Goal: Task Accomplishment & Management: Manage account settings

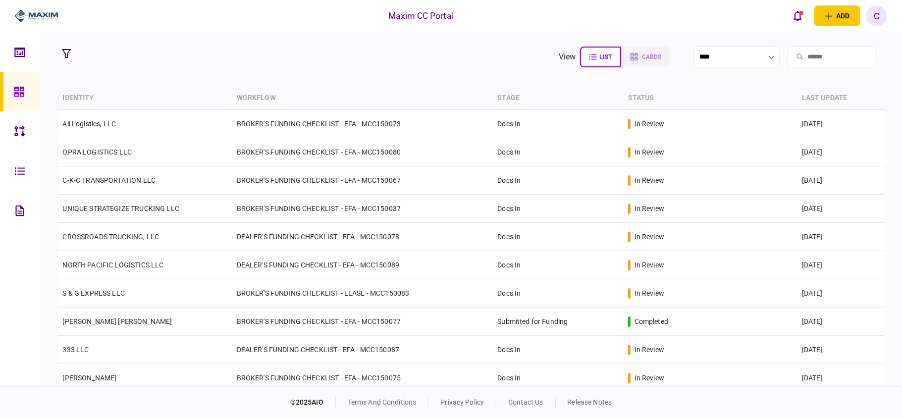
click at [346, 70] on section "view list cards **** Type clear Business Individual documents status clear wait…" at bounding box center [471, 209] width 862 height 354
click at [240, 81] on section "view list cards **** Type clear Business Individual documents status clear wait…" at bounding box center [471, 209] width 862 height 354
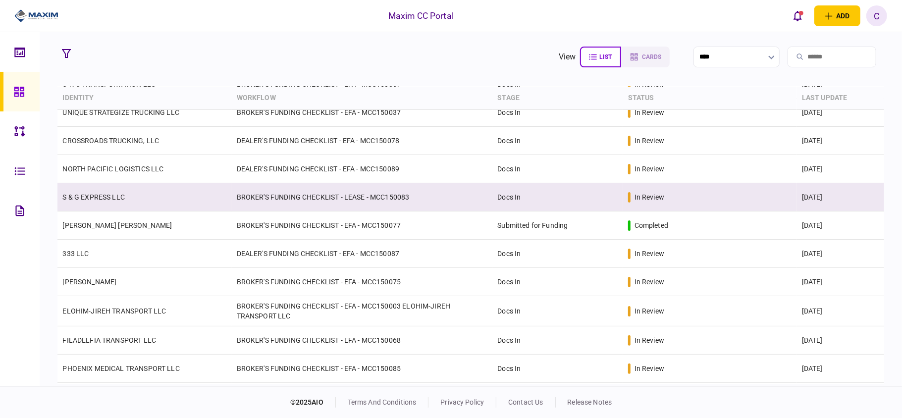
scroll to position [66, 0]
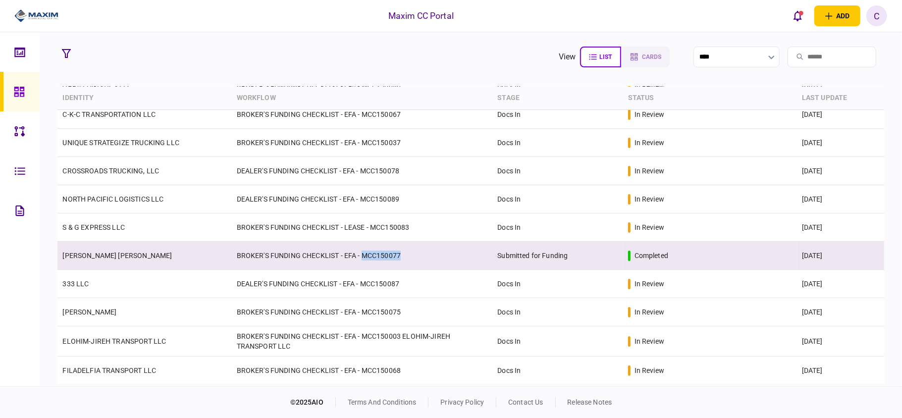
drag, startPoint x: 408, startPoint y: 257, endPoint x: 361, endPoint y: 256, distance: 47.6
click at [361, 256] on td "BROKER'S FUNDING CHECKLIST - EFA - MCC150077" at bounding box center [362, 256] width 261 height 28
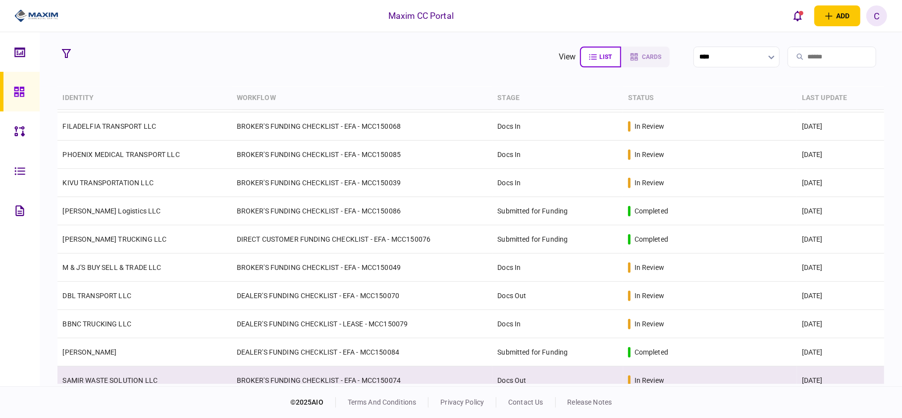
scroll to position [340, 0]
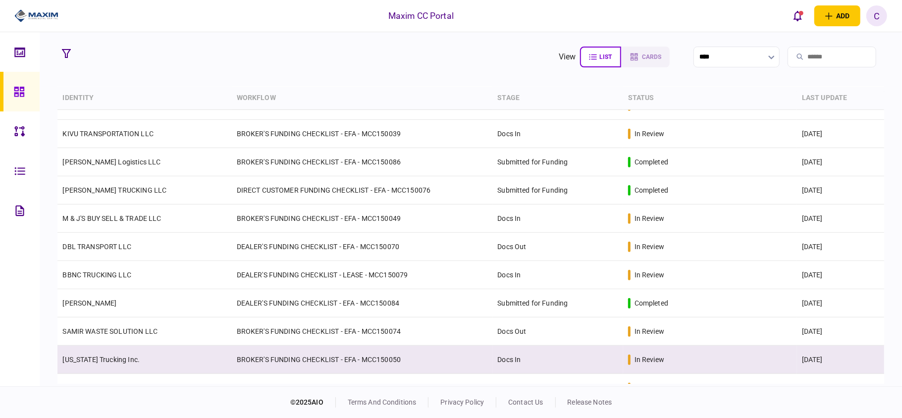
scroll to position [406, 0]
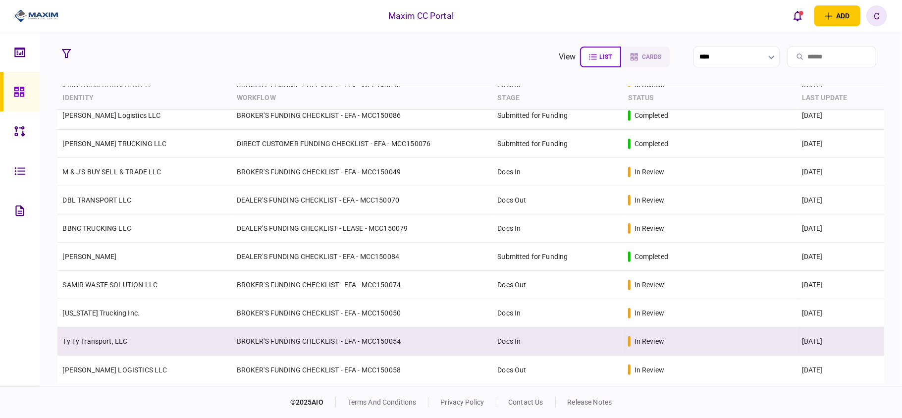
click at [579, 336] on td "Docs In" at bounding box center [557, 341] width 130 height 28
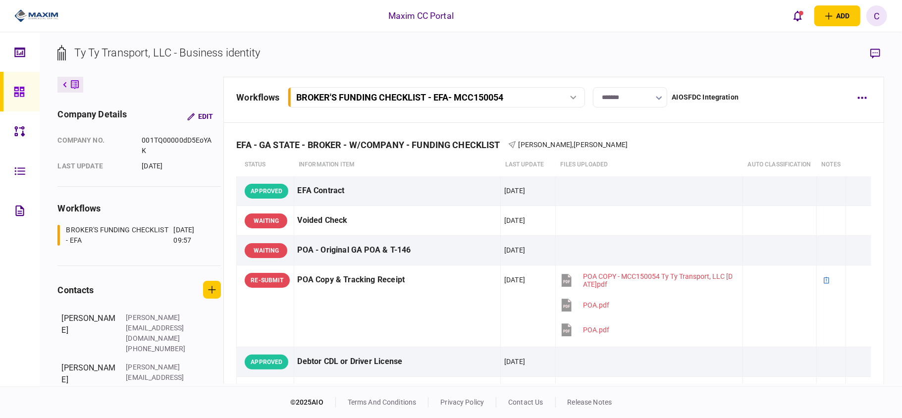
click at [654, 92] on input "*******" at bounding box center [630, 97] width 74 height 20
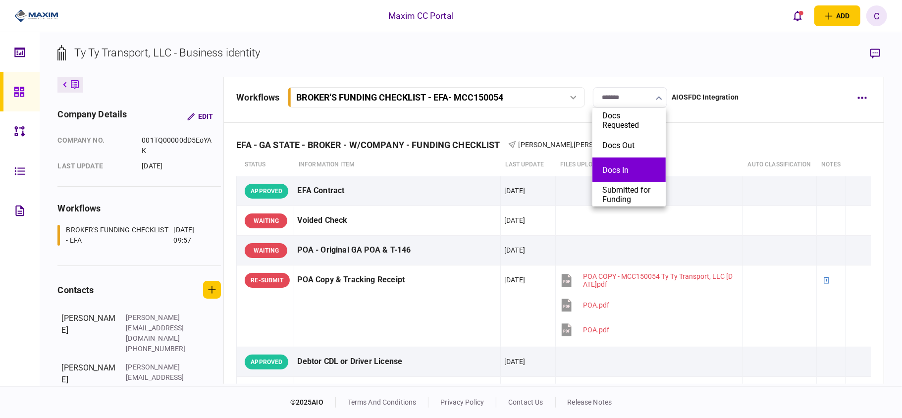
scroll to position [51, 0]
click at [613, 170] on button "Closed Lost" at bounding box center [628, 168] width 53 height 9
type input "**********"
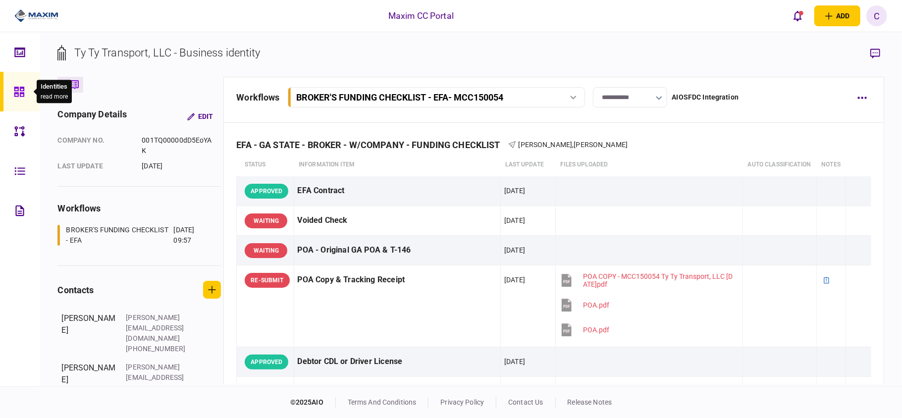
click at [16, 90] on icon at bounding box center [19, 91] width 11 height 11
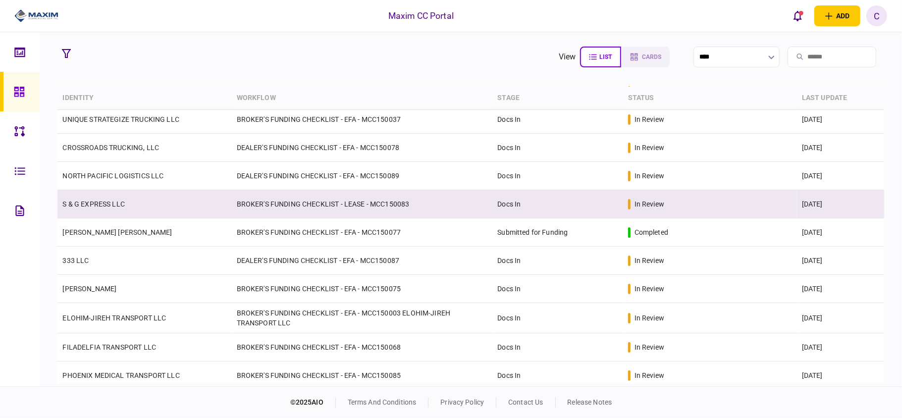
scroll to position [66, 0]
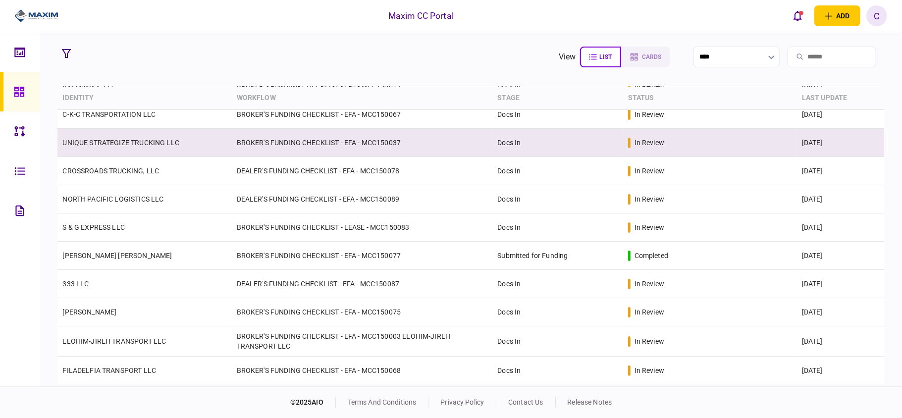
click at [129, 143] on link "UNIQUE STRATEGIZE TRUCKING LLC" at bounding box center [120, 143] width 117 height 8
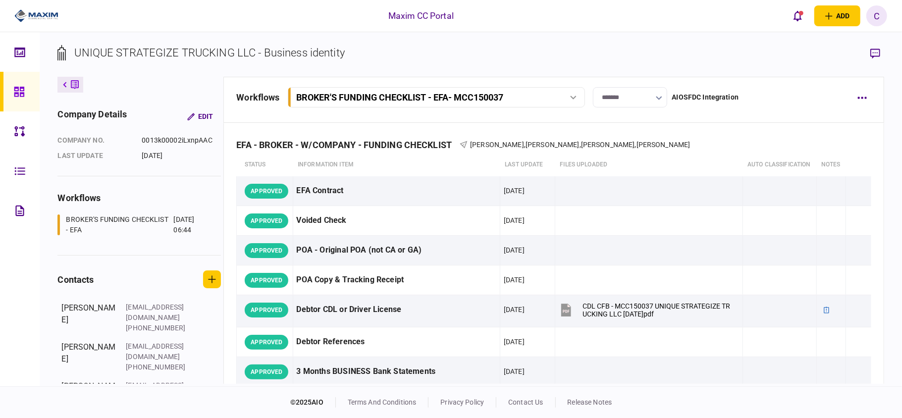
click at [619, 96] on input "*******" at bounding box center [630, 97] width 74 height 20
click at [624, 193] on button "Submitted for Funding" at bounding box center [628, 194] width 53 height 19
type input "**********"
click at [20, 92] on icon at bounding box center [19, 91] width 11 height 11
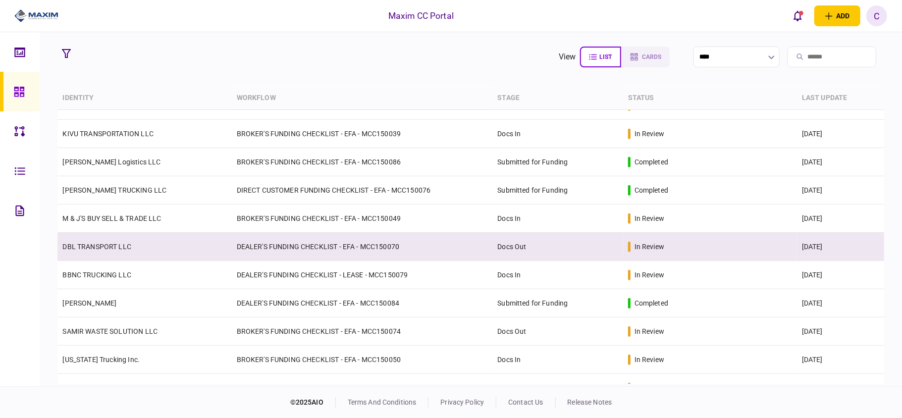
scroll to position [377, 0]
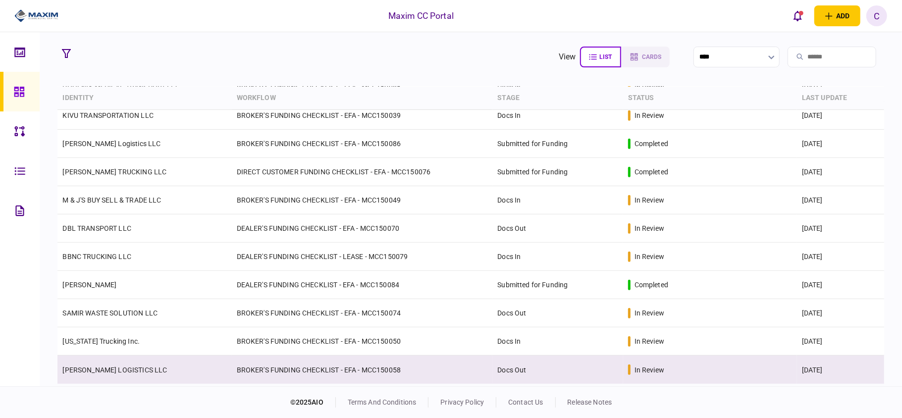
click at [460, 369] on td "BROKER'S FUNDING CHECKLIST - EFA - MCC150058" at bounding box center [362, 370] width 261 height 28
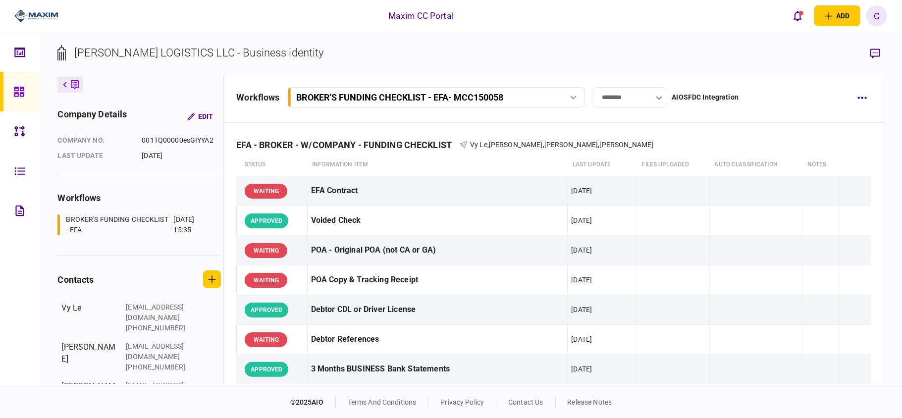
click at [646, 100] on input "********" at bounding box center [630, 97] width 74 height 20
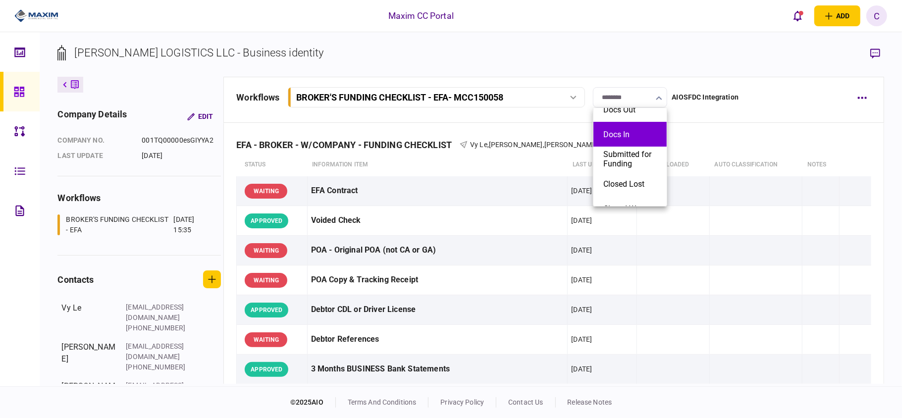
scroll to position [51, 0]
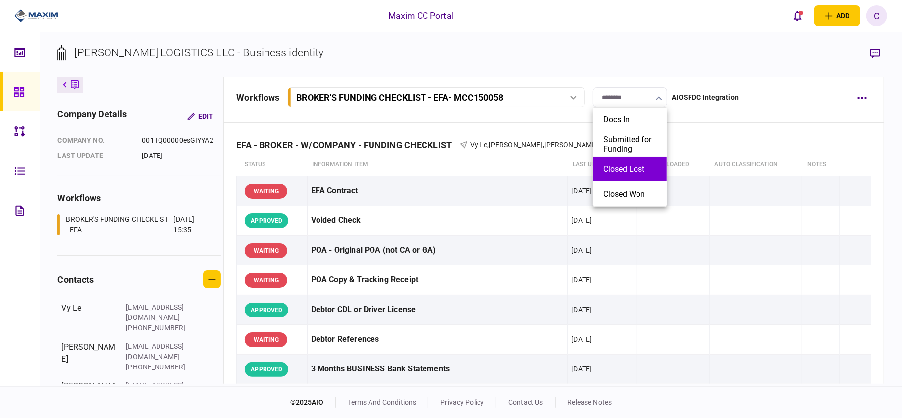
click at [612, 161] on li "Closed Lost" at bounding box center [629, 169] width 73 height 25
type input "**********"
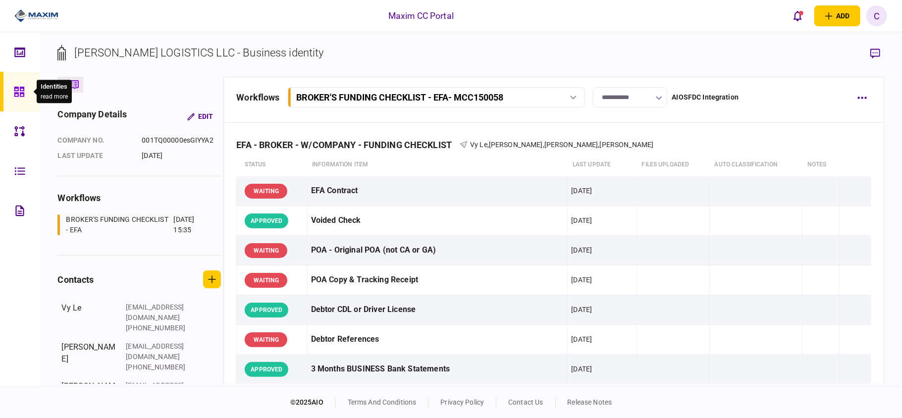
click at [16, 84] on div at bounding box center [22, 92] width 16 height 40
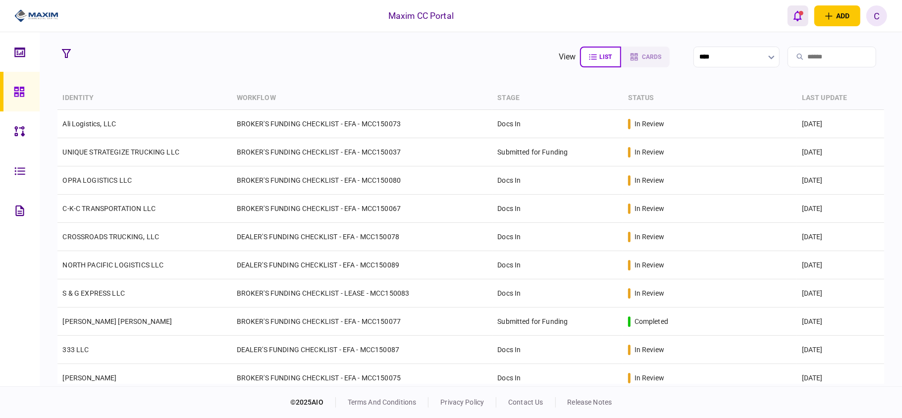
click at [800, 20] on icon "open notifications list" at bounding box center [797, 15] width 8 height 11
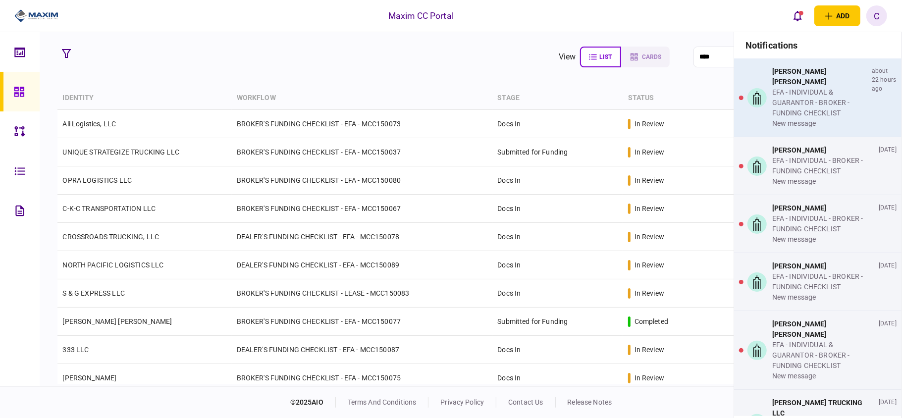
click at [793, 100] on div "EFA - INDIVIDUAL & GUARANTOR - BROKER - FUNDING CHECKLIST" at bounding box center [820, 102] width 96 height 31
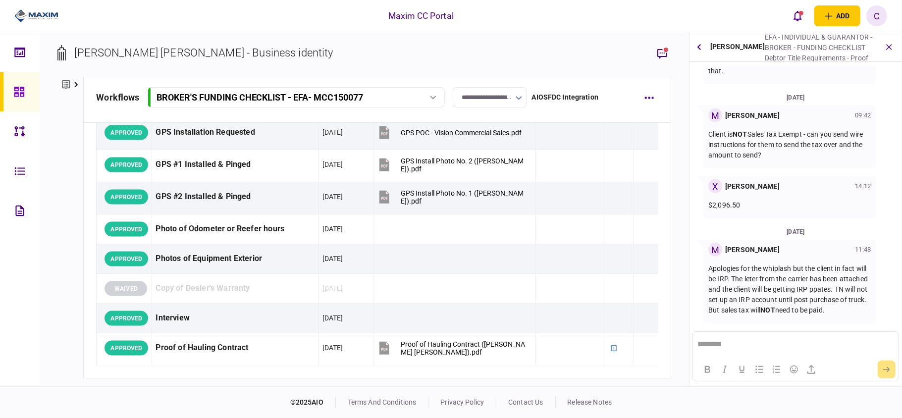
scroll to position [995, 0]
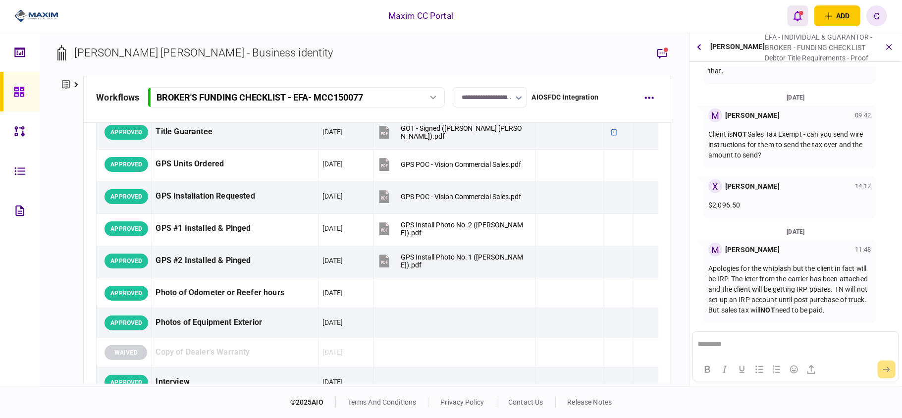
click at [797, 10] on icon "open notifications list" at bounding box center [797, 15] width 8 height 11
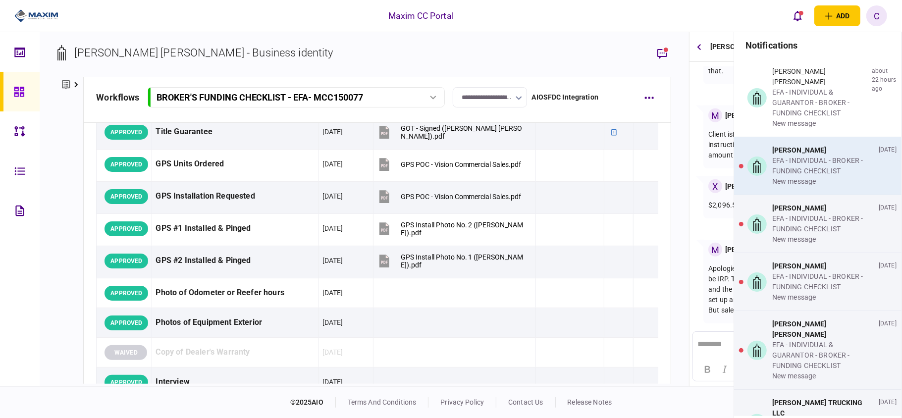
click at [803, 158] on div "EFA - INDIVIDUAL - BROKER - FUNDING CHECKLIST" at bounding box center [823, 166] width 103 height 21
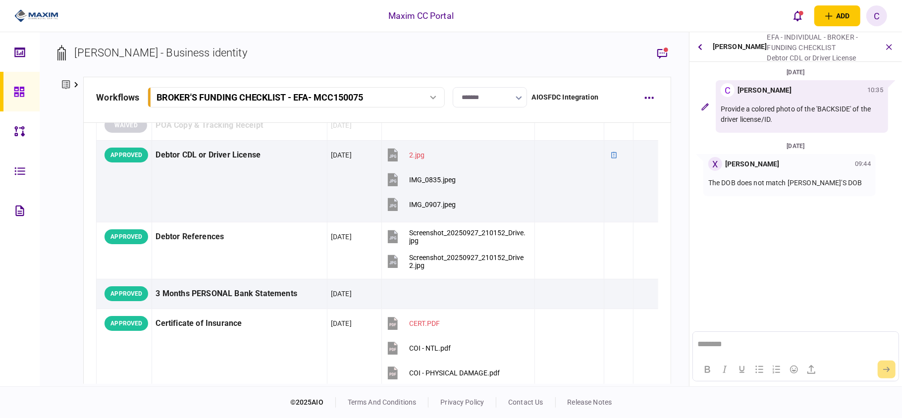
scroll to position [117, 0]
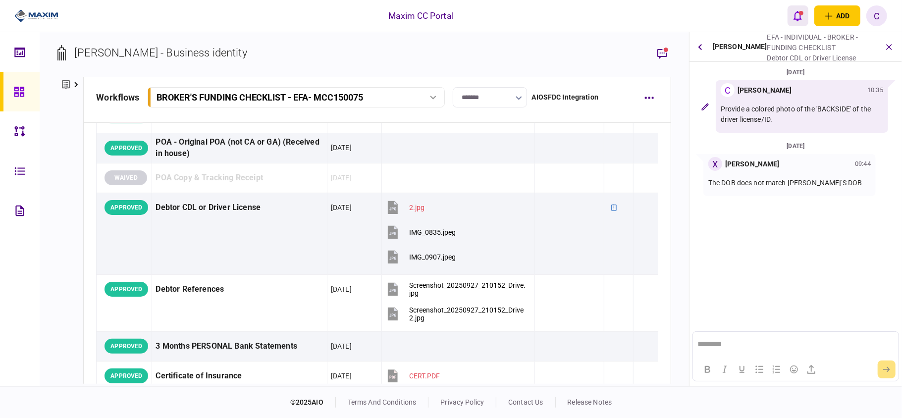
click at [793, 13] on icon "open notifications list" at bounding box center [797, 15] width 8 height 11
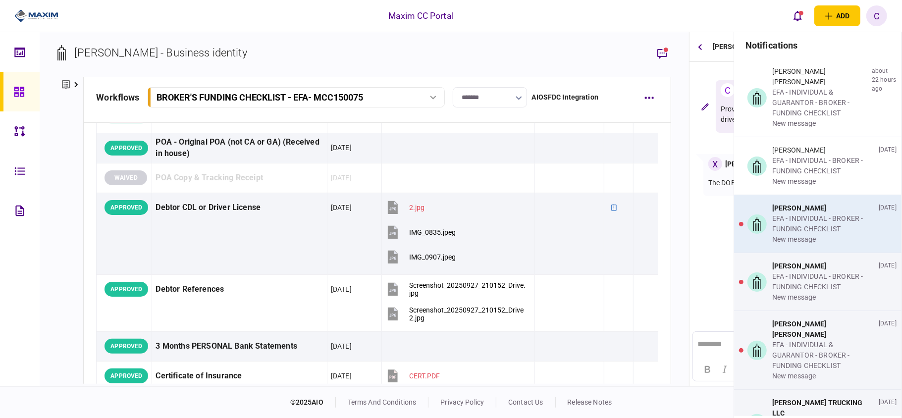
click at [805, 214] on div "EFA - INDIVIDUAL - BROKER - FUNDING CHECKLIST" at bounding box center [823, 223] width 103 height 21
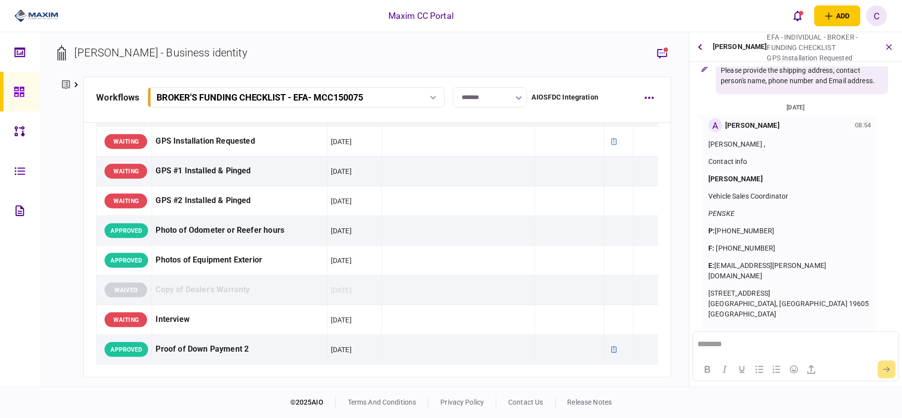
scroll to position [843, 0]
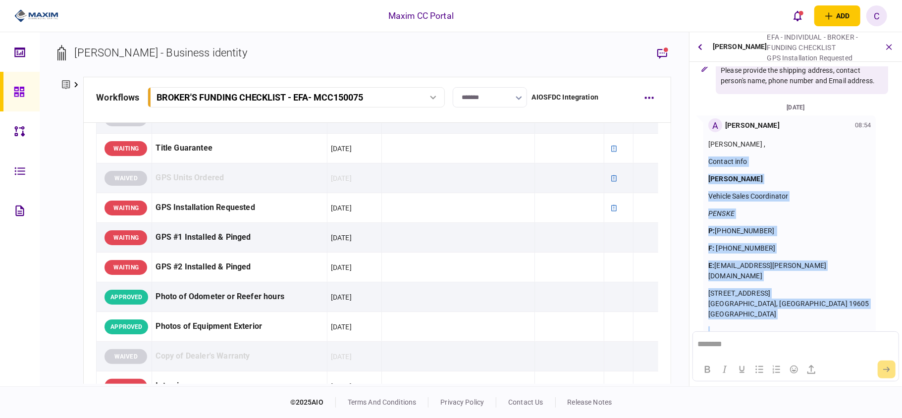
drag, startPoint x: 797, startPoint y: 301, endPoint x: 704, endPoint y: 157, distance: 171.6
click at [704, 157] on div "A [PERSON_NAME] 08:54 [PERSON_NAME] , Contact info [PERSON_NAME] Vehicle Sales …" at bounding box center [789, 229] width 172 height 229
copy div "Contact info [PERSON_NAME] Vehicle Sales Coordinator PENSKE P: [PHONE_NUMBER] F…"
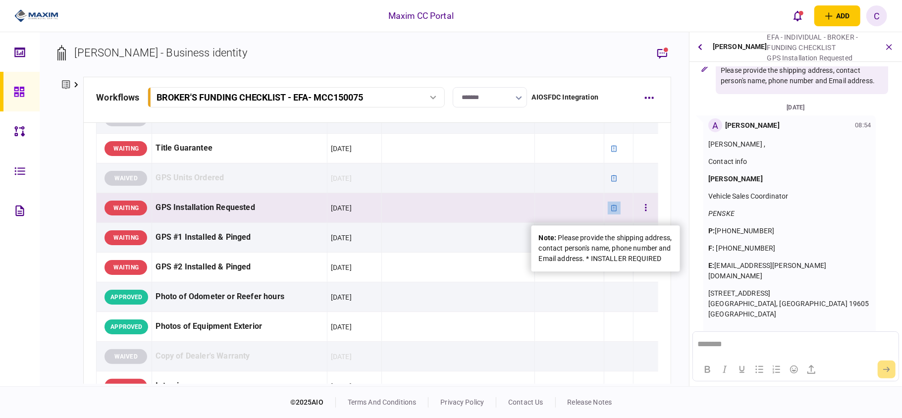
click at [611, 211] on icon at bounding box center [614, 208] width 7 height 7
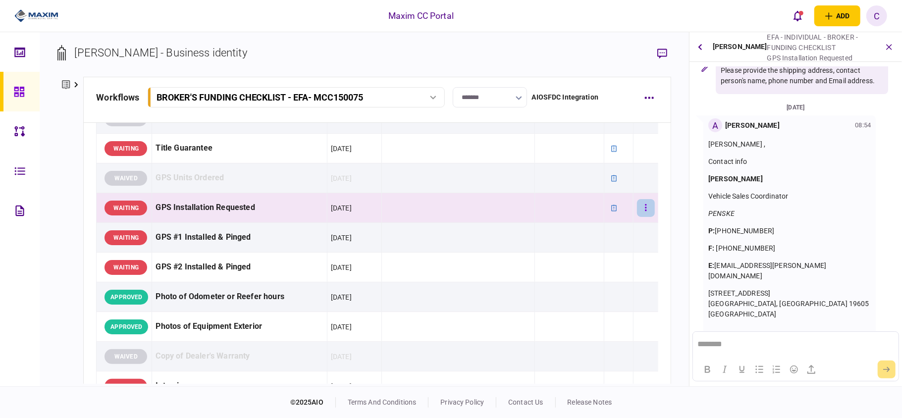
click at [637, 207] on button "button" at bounding box center [646, 208] width 18 height 18
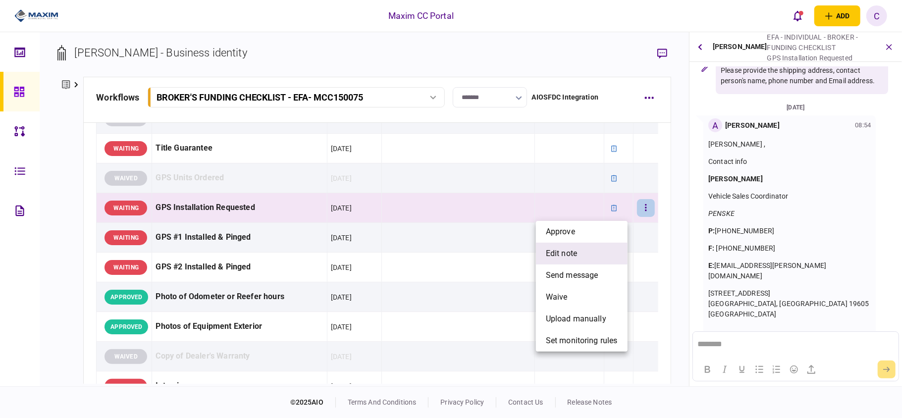
click at [553, 249] on span "edit note" at bounding box center [561, 254] width 31 height 12
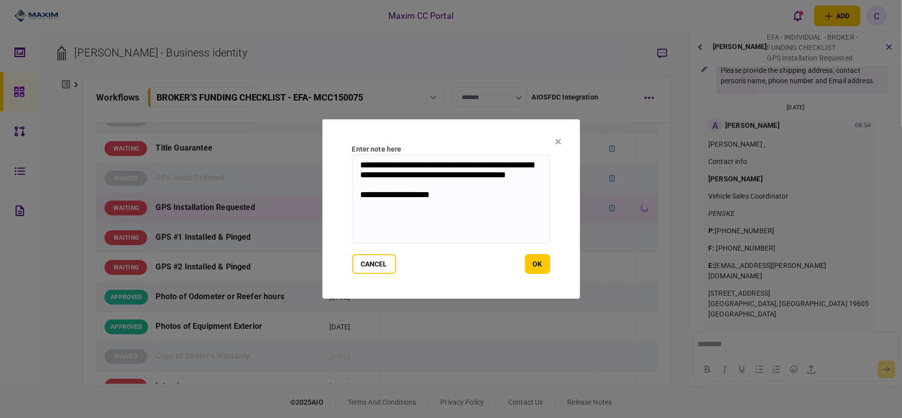
drag, startPoint x: 469, startPoint y: 212, endPoint x: 295, endPoint y: 166, distance: 179.2
click at [295, 166] on div "**********" at bounding box center [451, 209] width 902 height 418
paste textarea "**********"
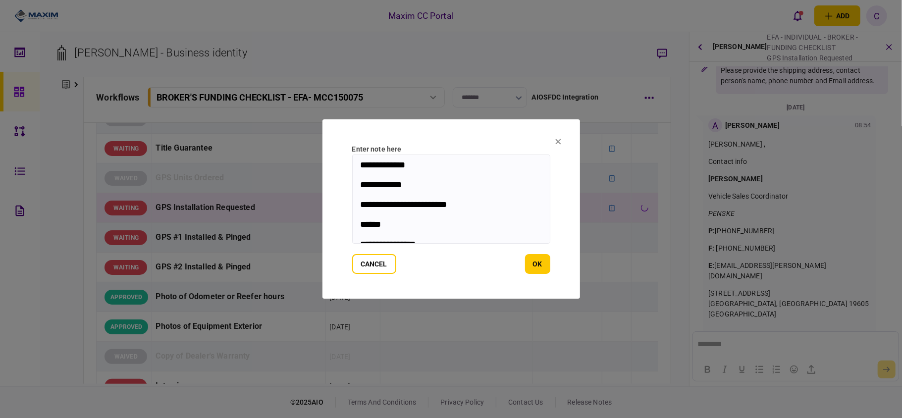
scroll to position [107, 0]
drag, startPoint x: 481, startPoint y: 189, endPoint x: 354, endPoint y: 185, distance: 127.8
click at [354, 185] on textarea "**********" at bounding box center [451, 199] width 198 height 89
click at [462, 218] on textarea "**********" at bounding box center [451, 199] width 198 height 89
paste textarea "**********"
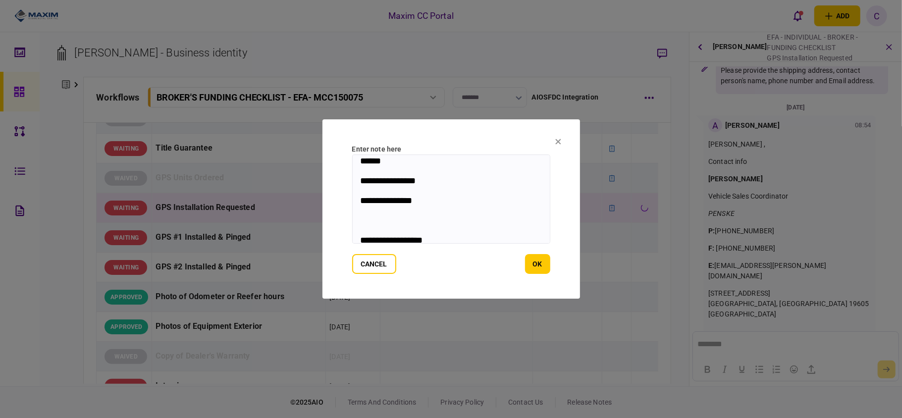
scroll to position [42, 0]
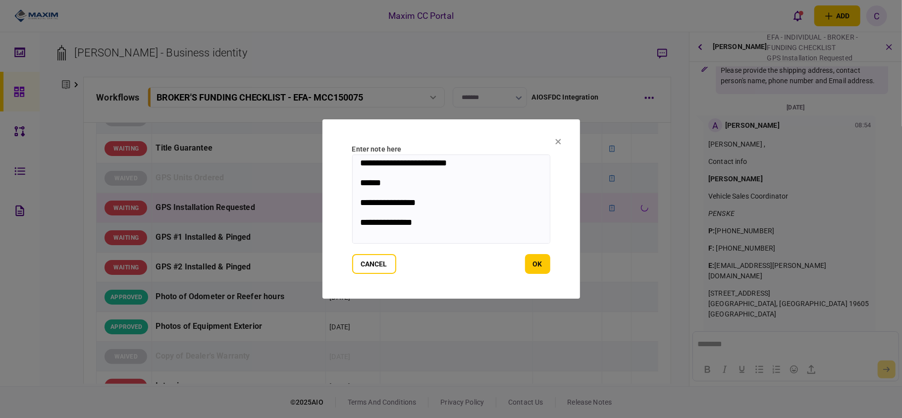
drag, startPoint x: 429, startPoint y: 226, endPoint x: 337, endPoint y: 223, distance: 92.2
click at [337, 223] on section "**********" at bounding box center [451, 208] width 258 height 179
drag, startPoint x: 430, startPoint y: 207, endPoint x: 367, endPoint y: 208, distance: 62.9
click at [364, 206] on textarea "**********" at bounding box center [451, 199] width 198 height 89
drag, startPoint x: 357, startPoint y: 209, endPoint x: 427, endPoint y: 210, distance: 70.3
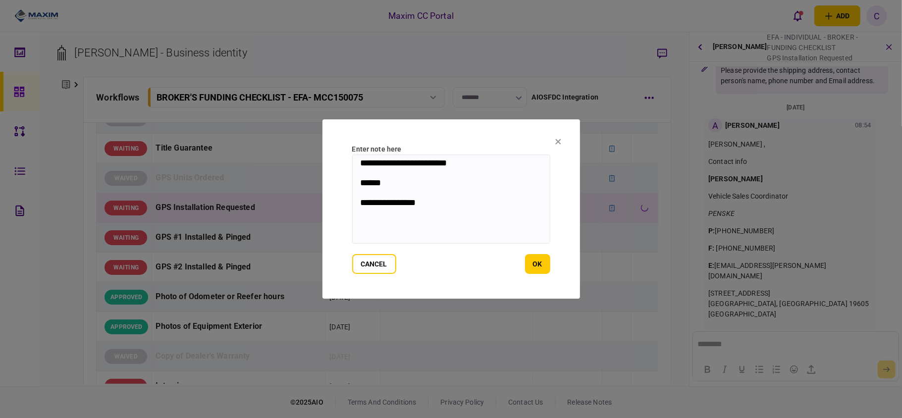
click at [427, 210] on textarea "**********" at bounding box center [451, 199] width 198 height 89
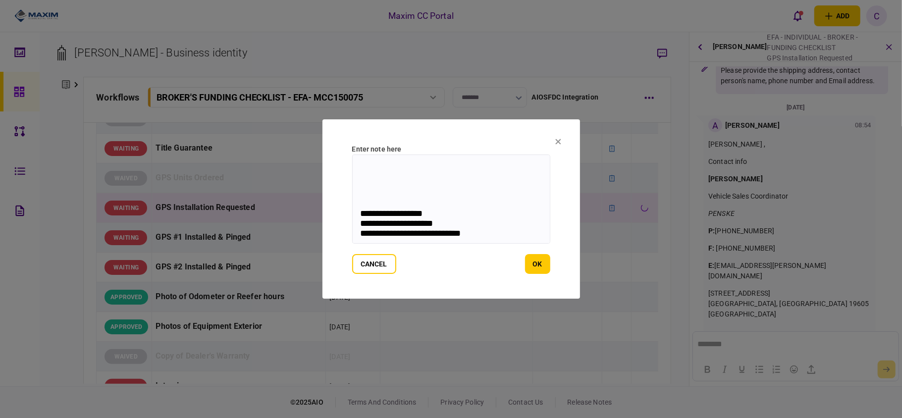
click at [358, 203] on textarea "**********" at bounding box center [451, 199] width 198 height 89
click at [358, 212] on textarea "**********" at bounding box center [451, 199] width 198 height 89
paste textarea "**********"
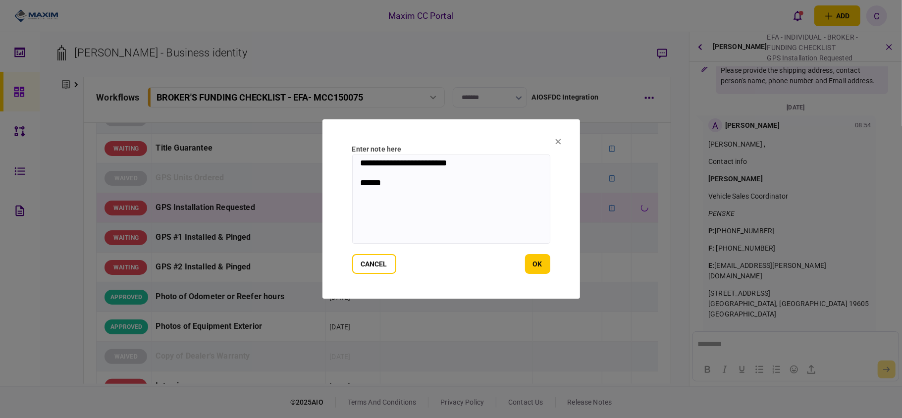
drag, startPoint x: 396, startPoint y: 191, endPoint x: 361, endPoint y: 190, distance: 35.7
click at [357, 189] on textarea "**********" at bounding box center [451, 199] width 198 height 89
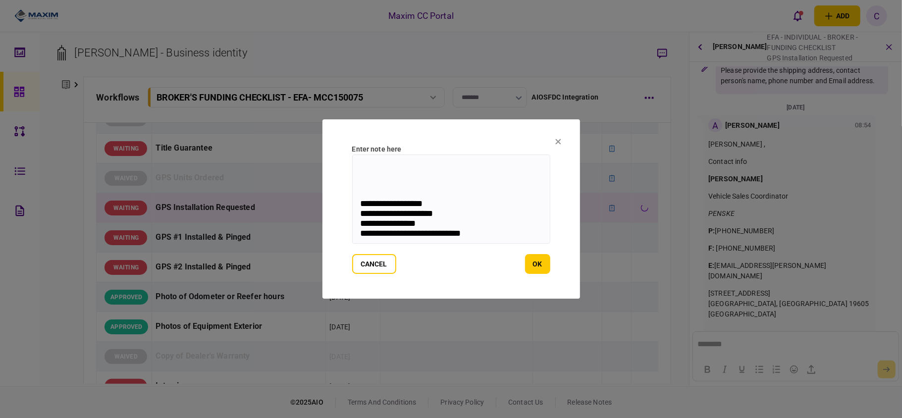
click at [371, 181] on textarea "**********" at bounding box center [451, 199] width 198 height 89
paste textarea "******"
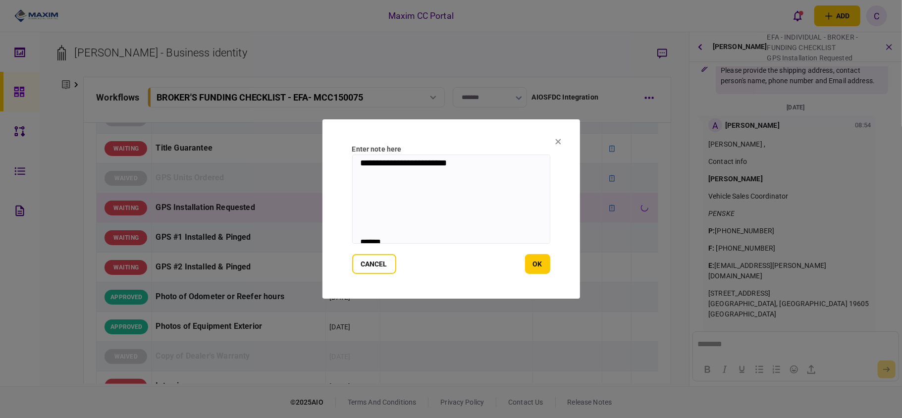
scroll to position [0, 0]
drag, startPoint x: 416, startPoint y: 188, endPoint x: 359, endPoint y: 186, distance: 57.5
click at [353, 186] on textarea "**********" at bounding box center [451, 199] width 198 height 89
click at [398, 224] on textarea "**********" at bounding box center [451, 199] width 198 height 89
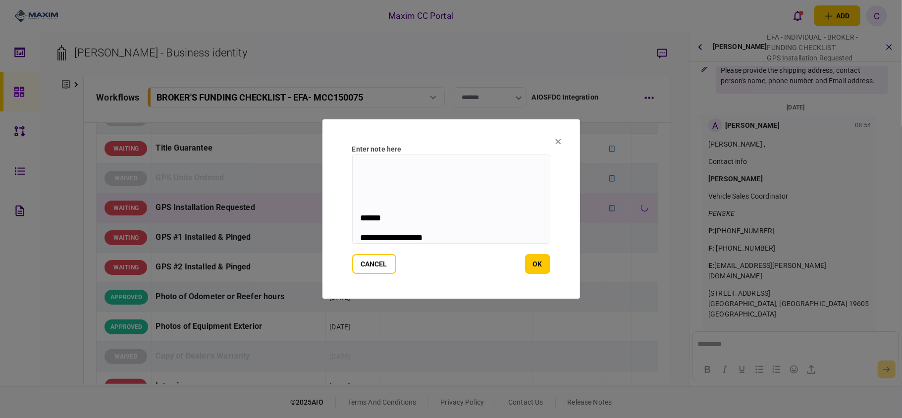
scroll to position [76, 0]
paste textarea "**********"
drag, startPoint x: 361, startPoint y: 215, endPoint x: 361, endPoint y: 137, distance: 78.3
click at [361, 137] on section "**********" at bounding box center [451, 208] width 258 height 179
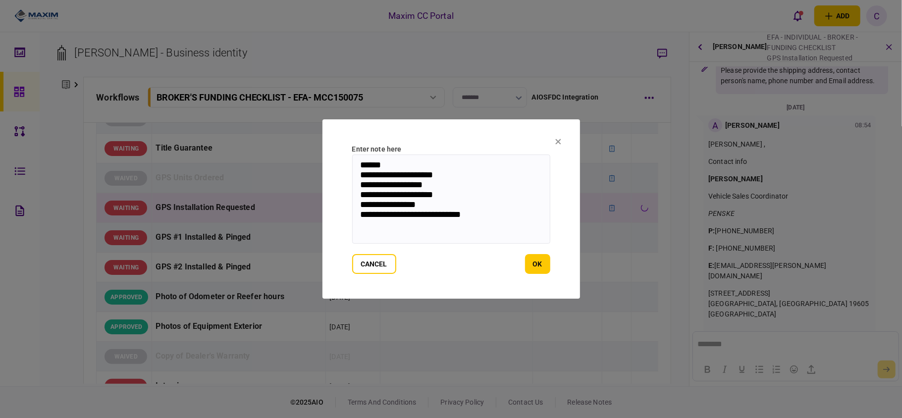
click at [460, 174] on textarea "**********" at bounding box center [451, 199] width 198 height 89
type textarea "**********"
click at [538, 267] on button "ok" at bounding box center [537, 264] width 25 height 20
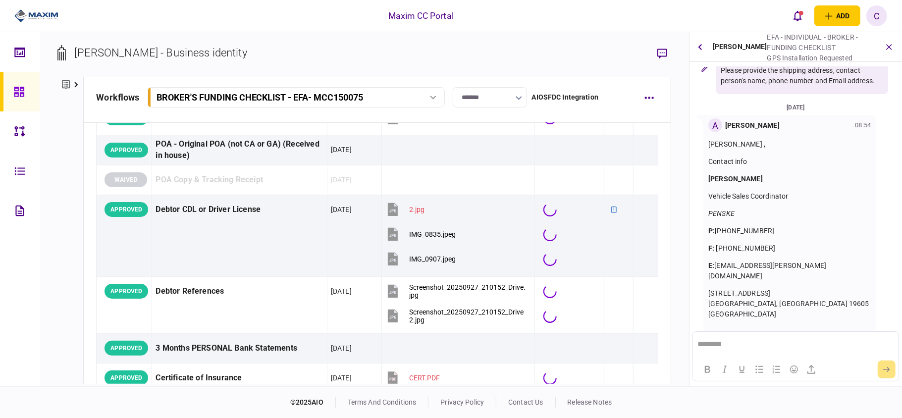
scroll to position [843, 0]
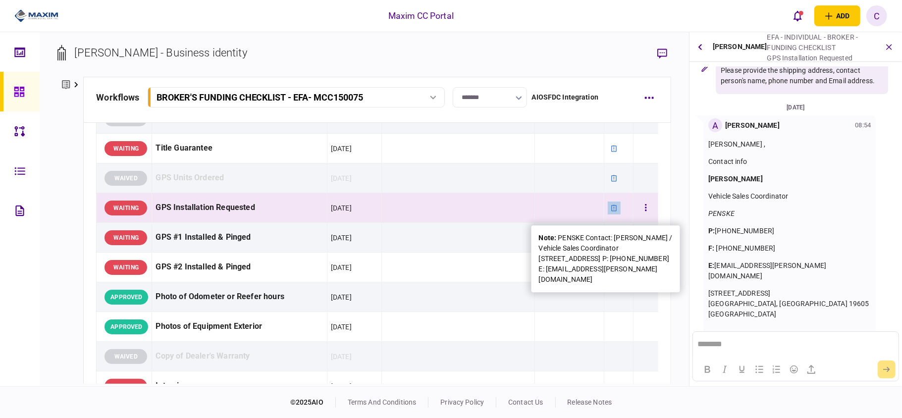
click at [608, 206] on div at bounding box center [614, 208] width 13 height 13
click at [611, 211] on icon at bounding box center [614, 208] width 7 height 7
click at [605, 249] on div "note : PENSKE Contact: [PERSON_NAME] / Vehicle Sales Coordinator [STREET_ADDRES…" at bounding box center [606, 259] width 134 height 52
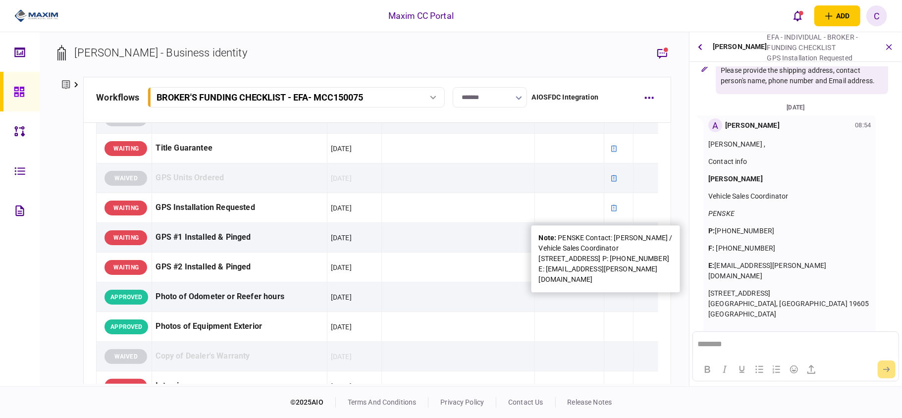
drag, startPoint x: 652, startPoint y: 265, endPoint x: 560, endPoint y: 237, distance: 96.5
click at [560, 237] on div "note : PENSKE Contact: [PERSON_NAME] / Vehicle Sales Coordinator [STREET_ADDRES…" at bounding box center [606, 259] width 134 height 52
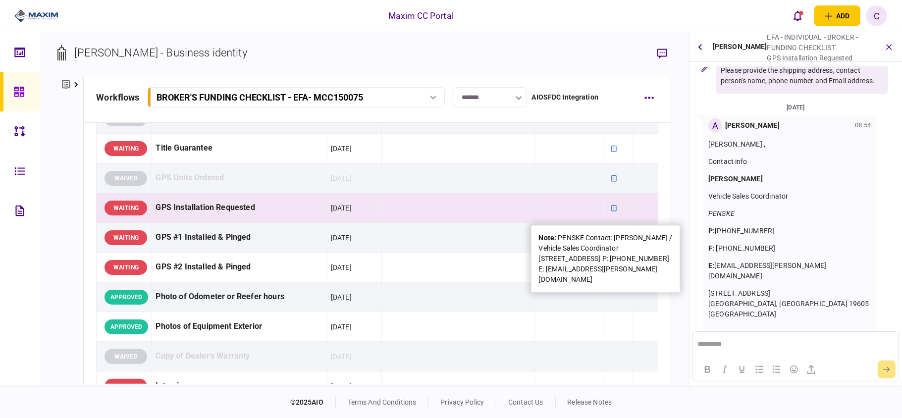
copy div "ENSKE Contact: [PERSON_NAME] / Vehicle Sales Coordinator [STREET_ADDRESS] P: [P…"
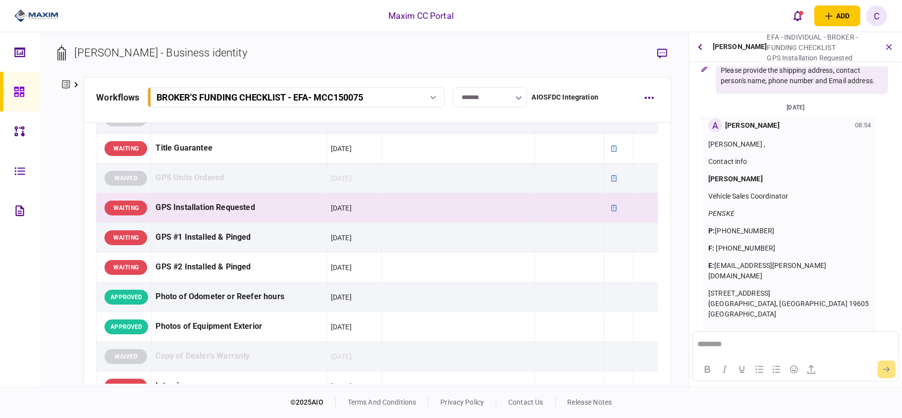
click at [734, 349] on html "********" at bounding box center [795, 343] width 205 height 25
click at [892, 371] on button "submit" at bounding box center [887, 370] width 18 height 18
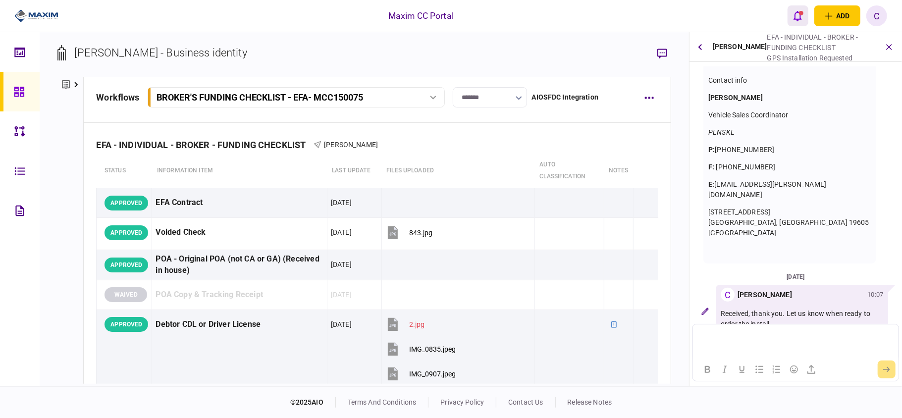
click at [798, 16] on icon "open notifications list" at bounding box center [797, 15] width 8 height 11
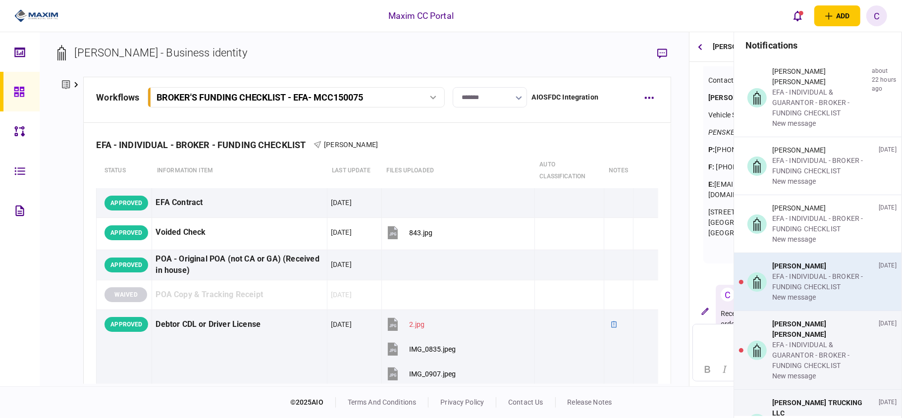
click at [783, 273] on div "EFA - INDIVIDUAL - BROKER - FUNDING CHECKLIST" at bounding box center [823, 281] width 103 height 21
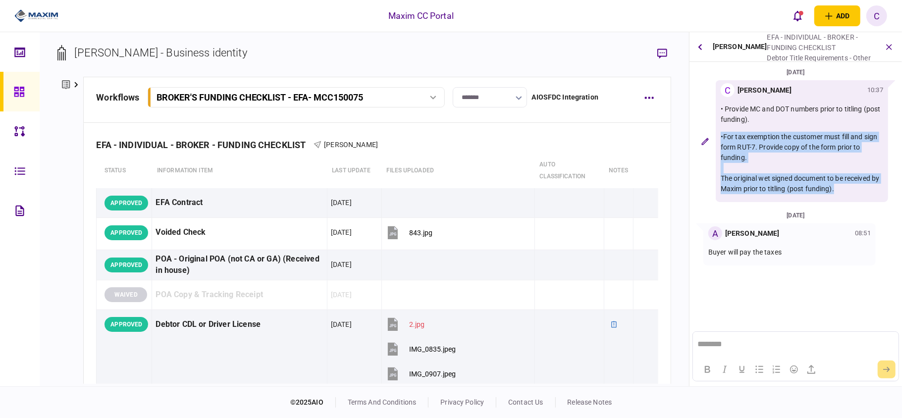
drag, startPoint x: 859, startPoint y: 187, endPoint x: 722, endPoint y: 134, distance: 147.3
click at [722, 134] on p "•For tax exemption the customer must fill and sign form RUT-7. Provide copy of …" at bounding box center [802, 163] width 162 height 62
copy p "•For tax exemption the customer must fill and sign form RUT-7. Provide copy of …"
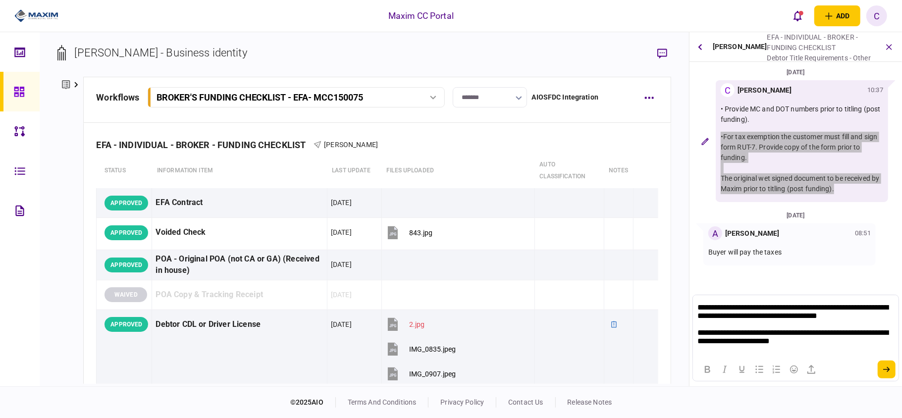
click at [700, 306] on p "**********" at bounding box center [795, 326] width 196 height 46
click at [705, 307] on p "**********" at bounding box center [795, 326] width 196 height 46
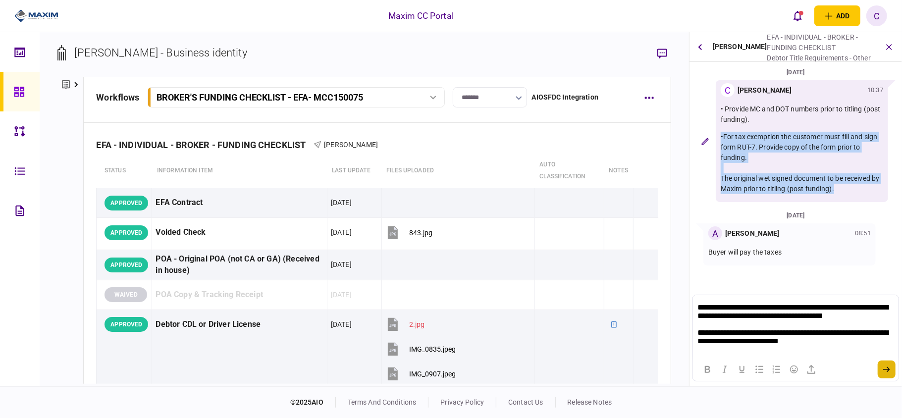
click at [888, 369] on icon "submit" at bounding box center [886, 369] width 7 height 5
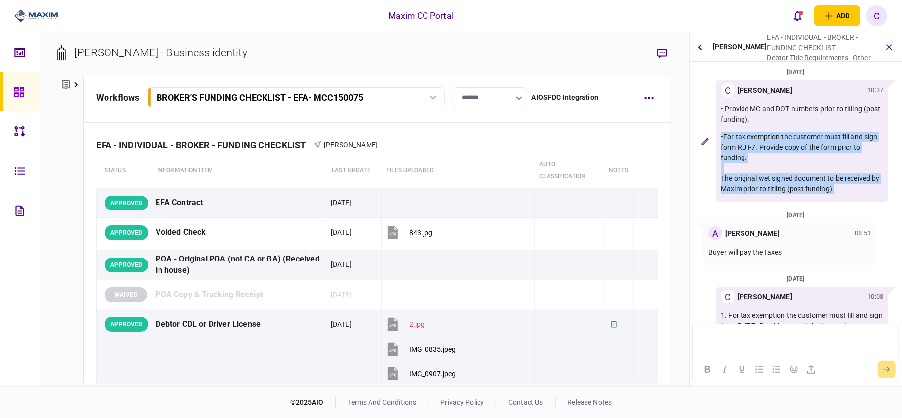
scroll to position [64, 0]
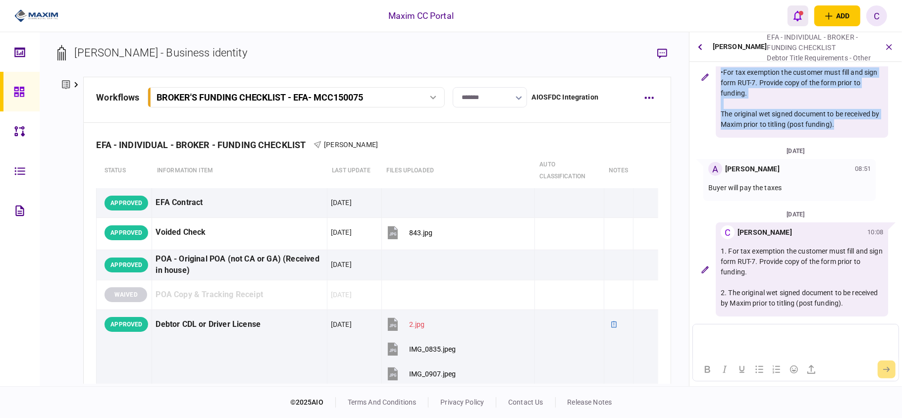
click at [797, 9] on button "open notifications list" at bounding box center [798, 15] width 21 height 21
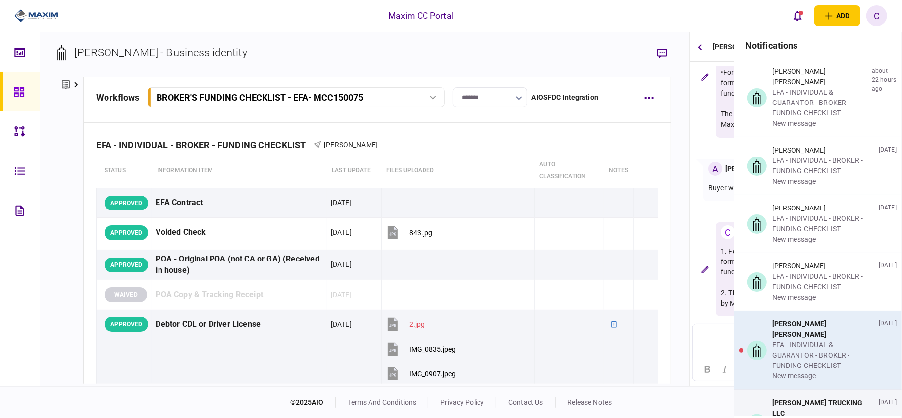
click at [809, 339] on div "[PERSON_NAME] [PERSON_NAME]" at bounding box center [823, 329] width 103 height 21
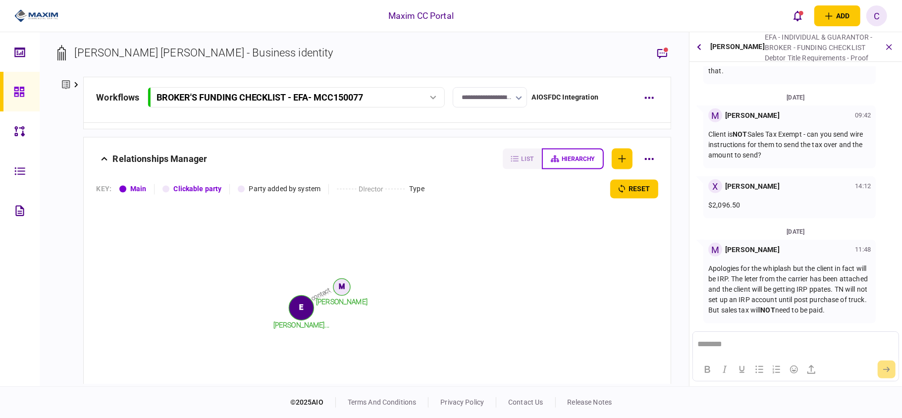
scroll to position [1320, 0]
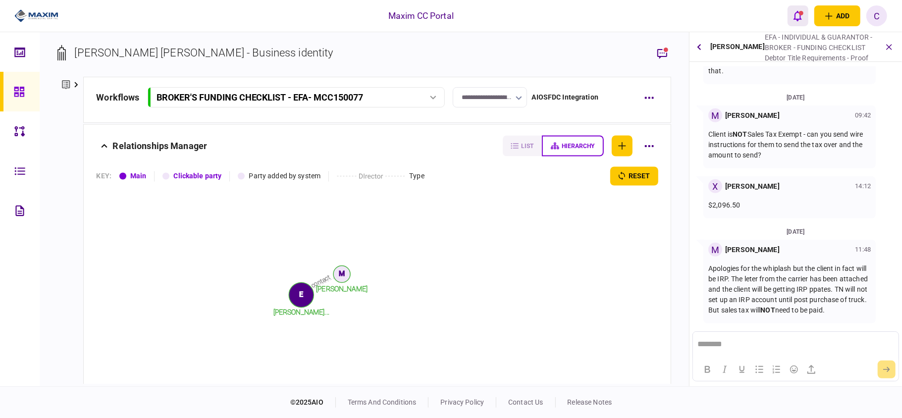
click at [800, 10] on icon "open notifications list" at bounding box center [797, 15] width 8 height 11
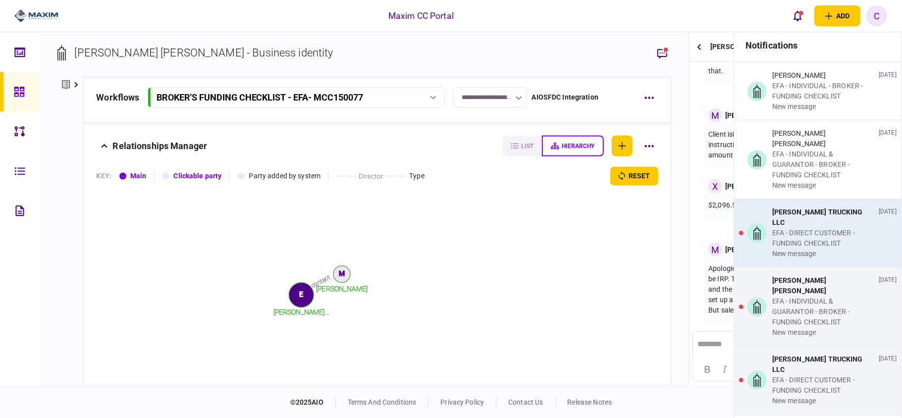
scroll to position [198, 0]
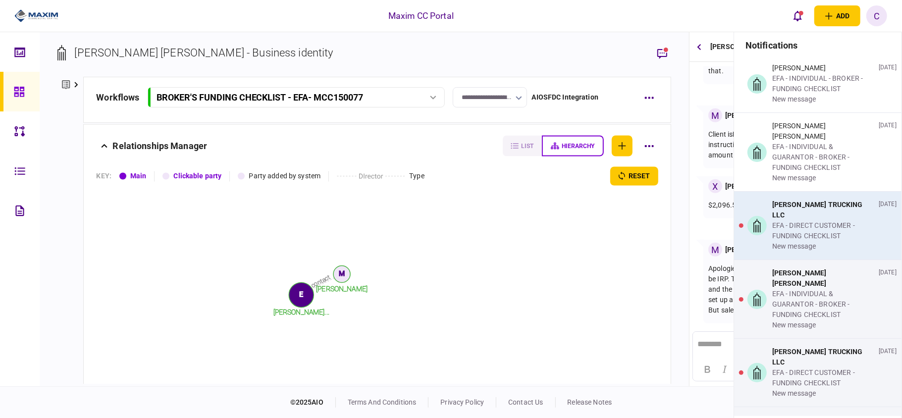
click at [811, 220] on div "EFA - DIRECT CUSTOMER - FUNDING CHECKLIST" at bounding box center [823, 230] width 103 height 21
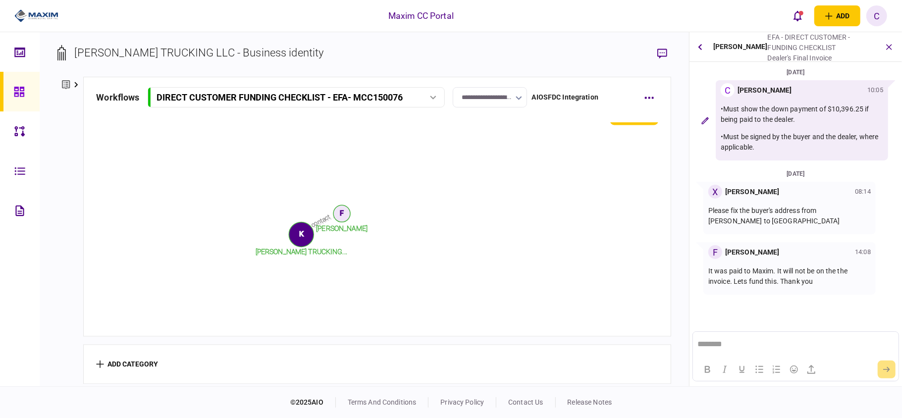
scroll to position [1178, 0]
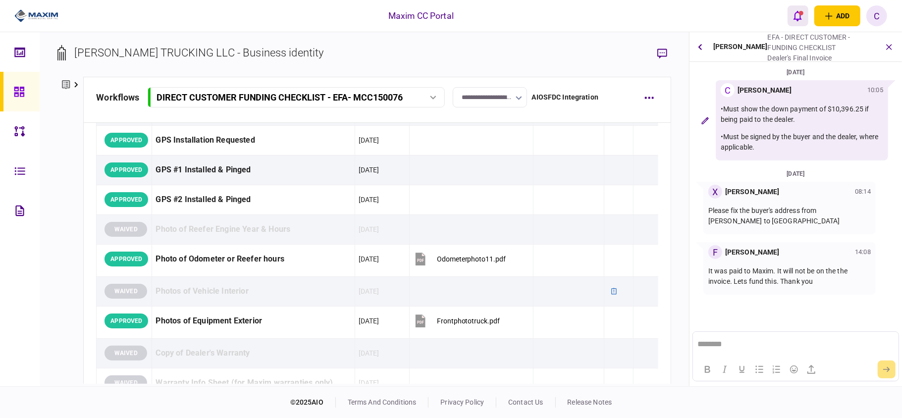
click at [793, 14] on icon "open notifications list" at bounding box center [797, 15] width 8 height 11
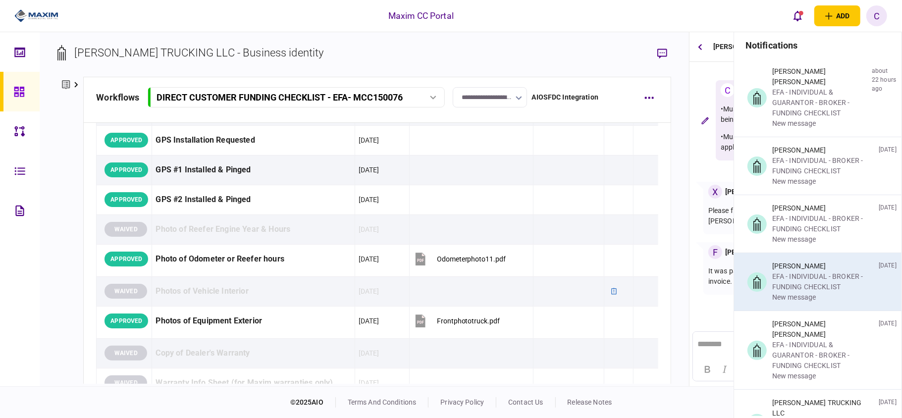
scroll to position [198, 0]
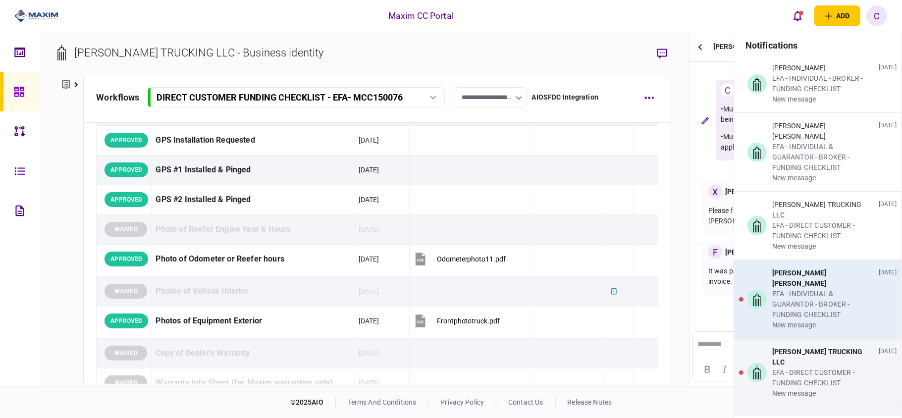
click at [800, 289] on div "EFA - INDIVIDUAL & GUARANTOR - BROKER - FUNDING CHECKLIST" at bounding box center [823, 304] width 103 height 31
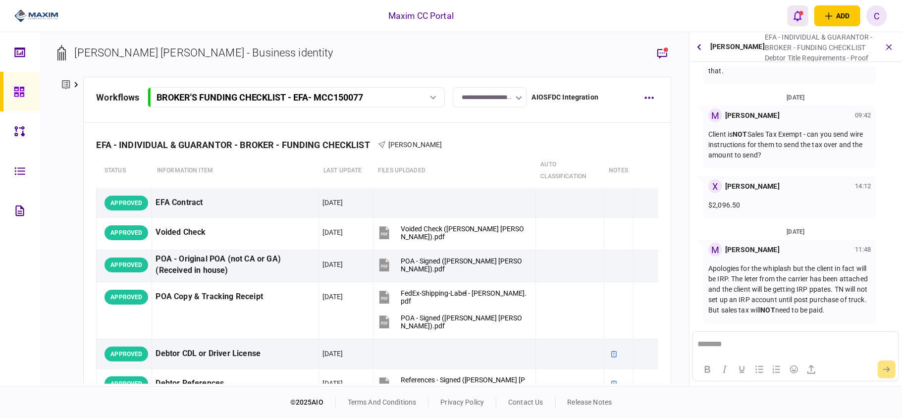
click at [796, 17] on icon "open notifications list" at bounding box center [797, 15] width 8 height 11
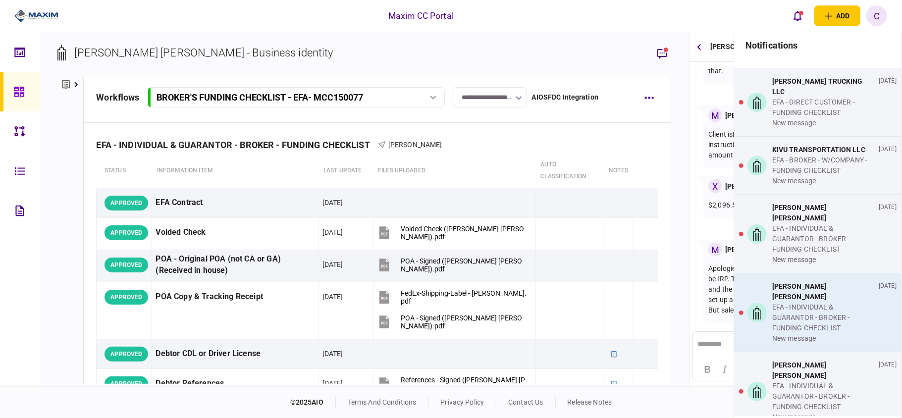
scroll to position [396, 0]
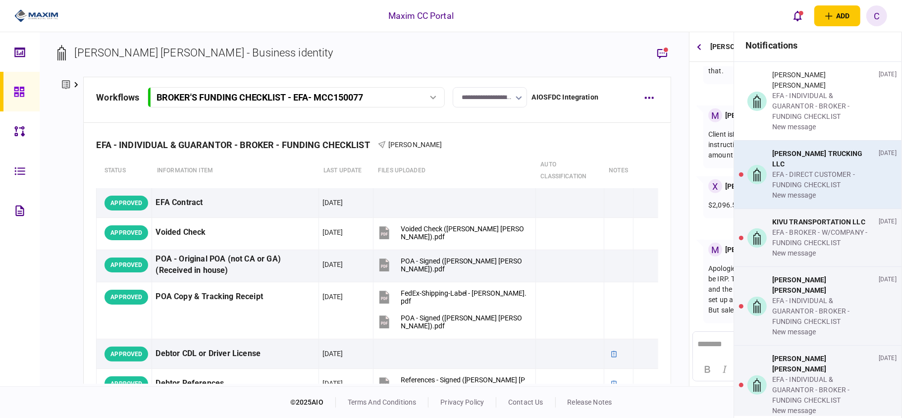
click at [821, 169] on div "EFA - DIRECT CUSTOMER - FUNDING CHECKLIST" at bounding box center [823, 179] width 103 height 21
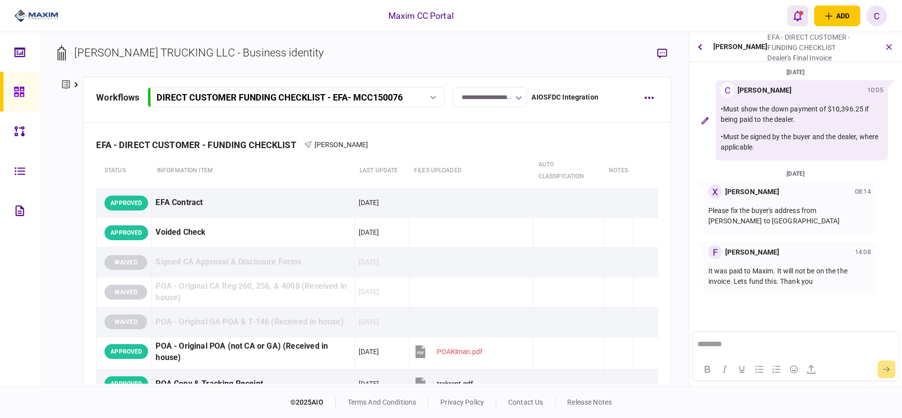
click at [796, 18] on icon "open notifications list" at bounding box center [797, 15] width 8 height 11
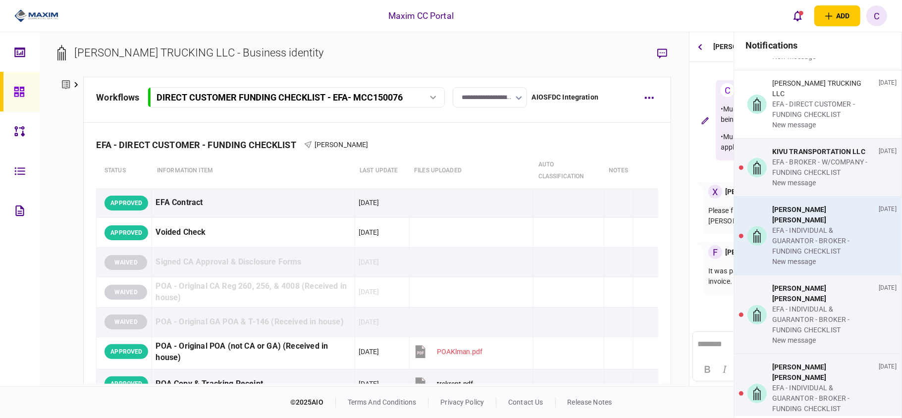
scroll to position [396, 0]
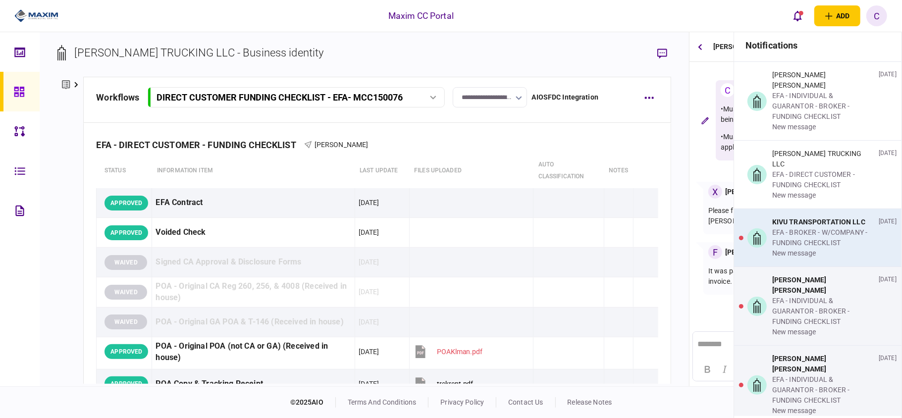
click at [819, 227] on div "EFA - BROKER - W/COMPANY - FUNDING CHECKLIST" at bounding box center [823, 237] width 103 height 21
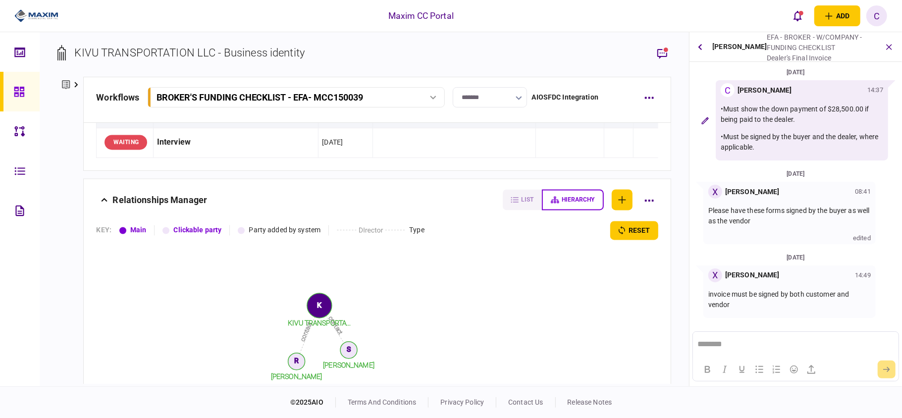
scroll to position [1520, 0]
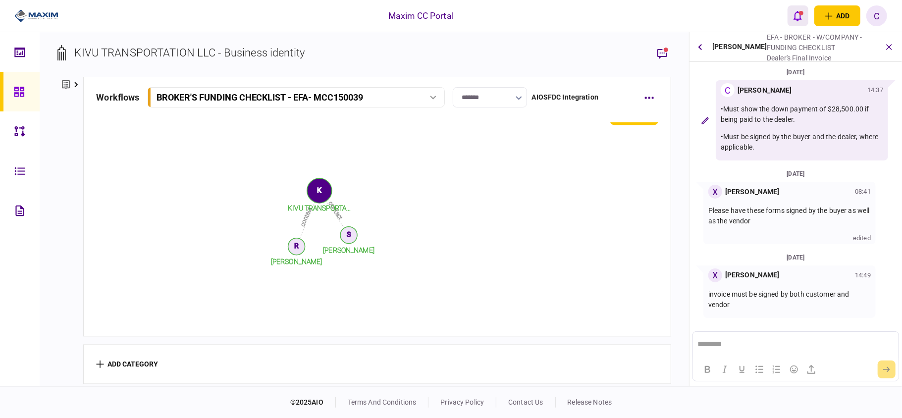
click at [795, 12] on icon "open notifications list" at bounding box center [797, 16] width 8 height 10
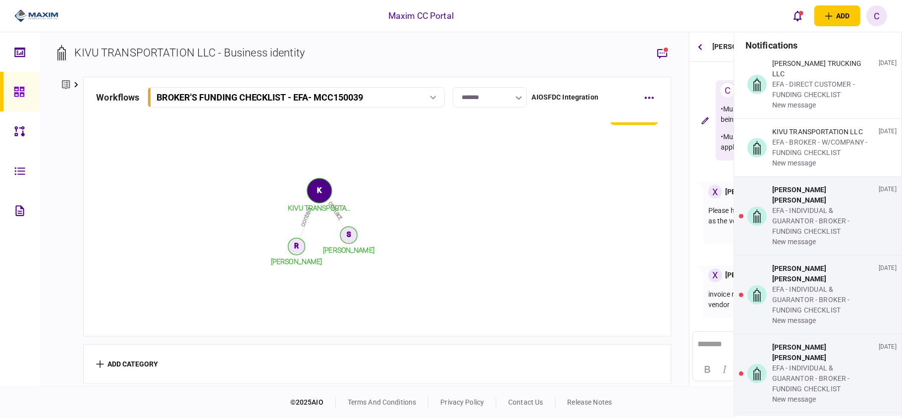
scroll to position [528, 0]
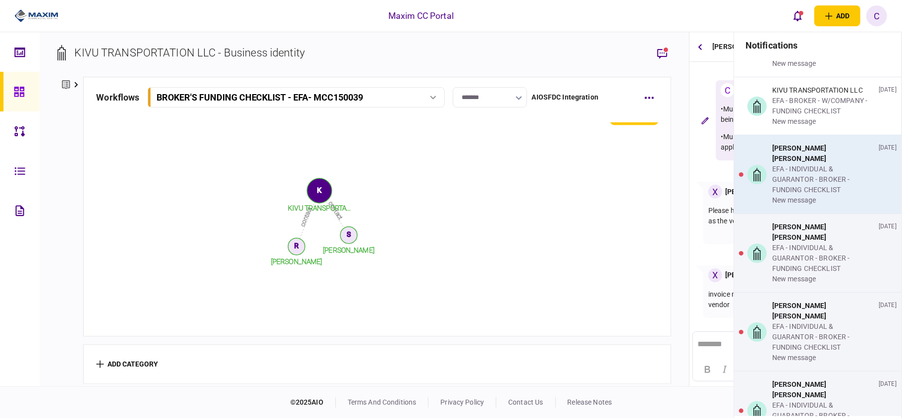
click at [797, 143] on div "[PERSON_NAME] [PERSON_NAME]" at bounding box center [823, 153] width 103 height 21
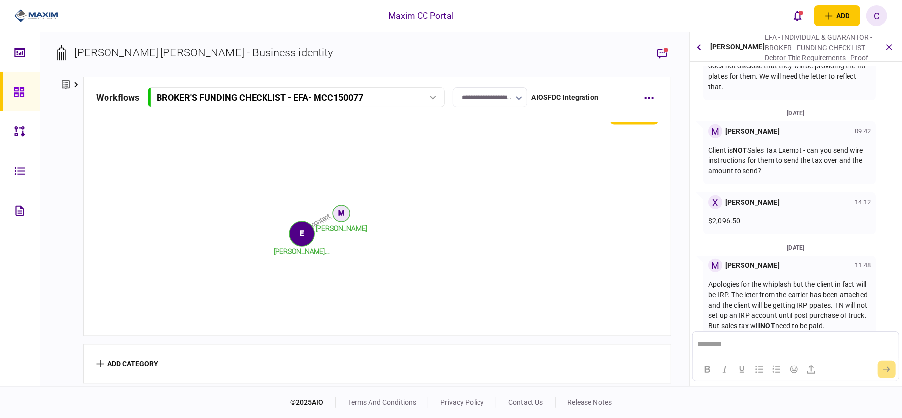
scroll to position [386, 0]
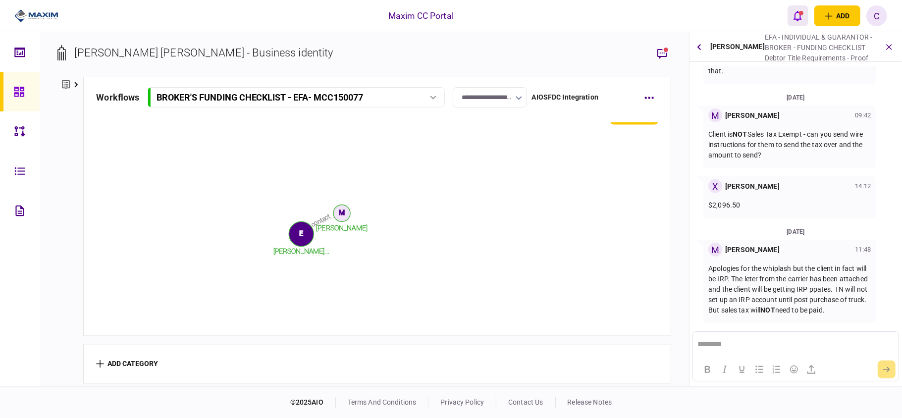
click at [795, 15] on icon "open notifications list" at bounding box center [797, 16] width 8 height 10
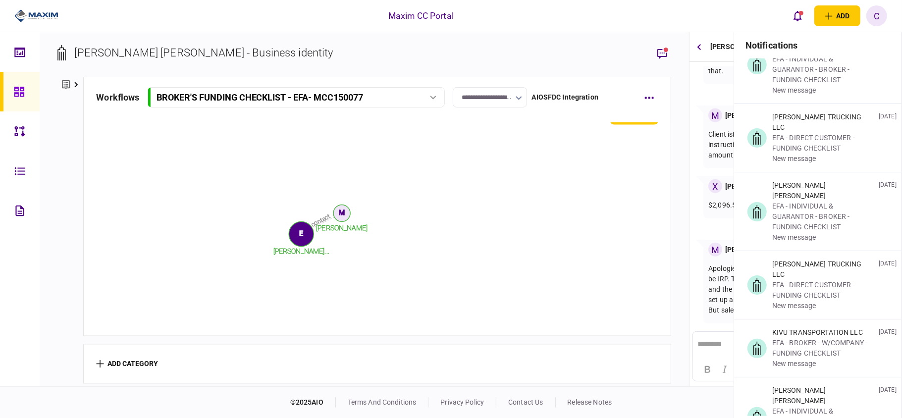
scroll to position [528, 0]
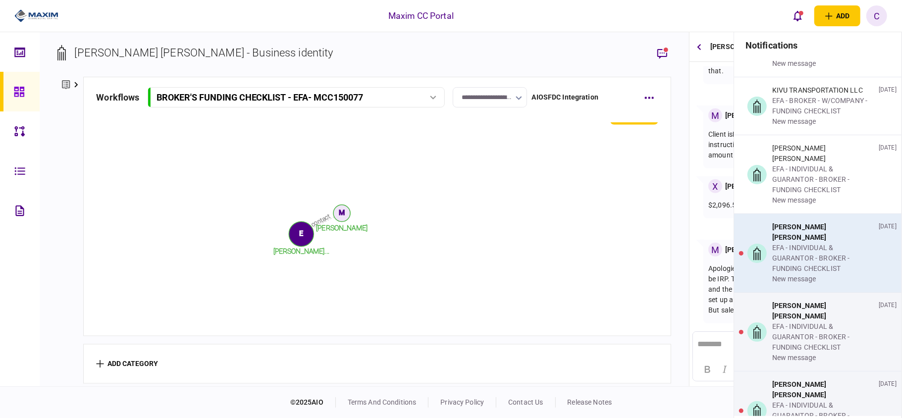
click at [814, 214] on div "[PERSON_NAME] [PERSON_NAME] EFA - INDIVIDUAL & GUARANTOR - BROKER - FUNDING CHE…" at bounding box center [817, 253] width 167 height 78
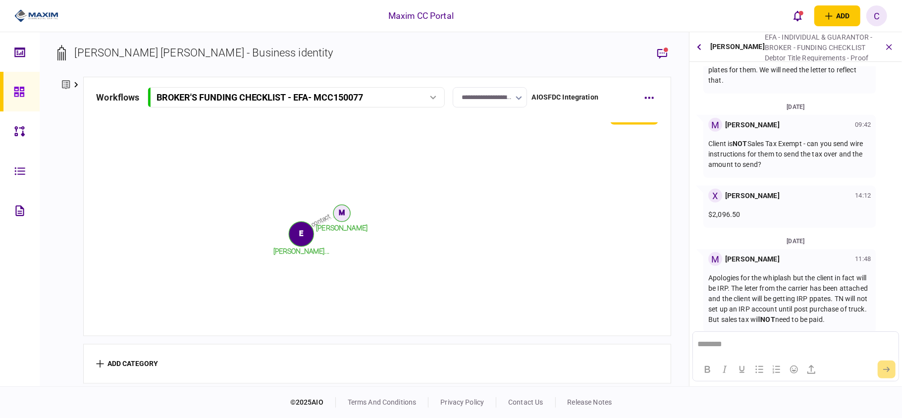
scroll to position [386, 0]
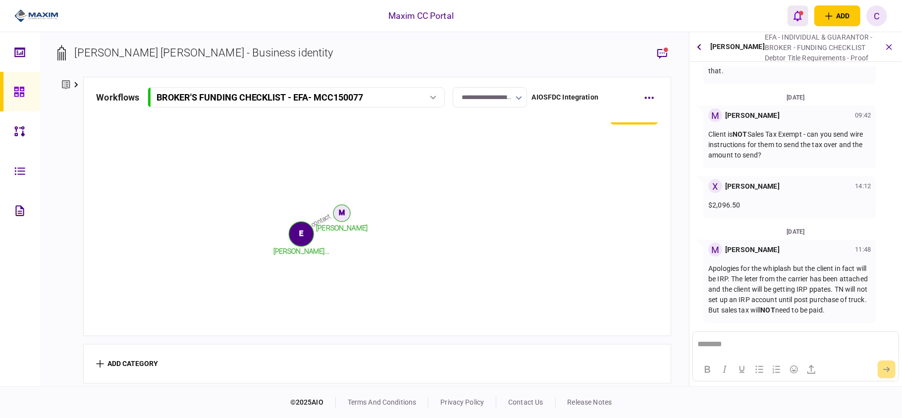
click at [800, 14] on div "open notifications list" at bounding box center [801, 13] width 4 height 4
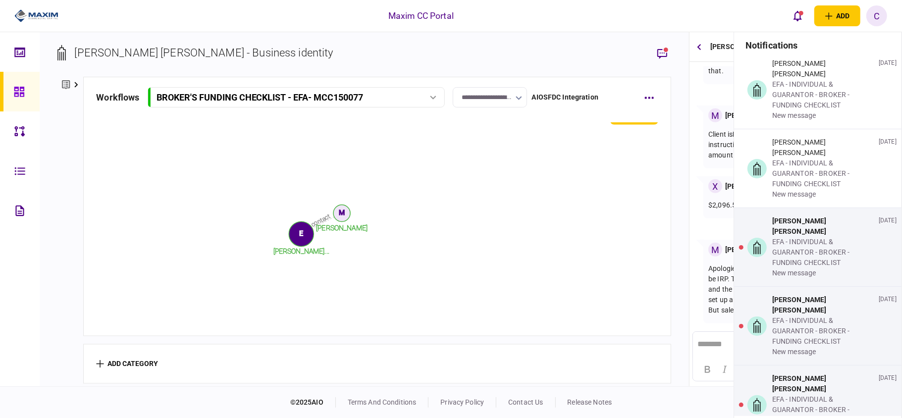
scroll to position [792, 0]
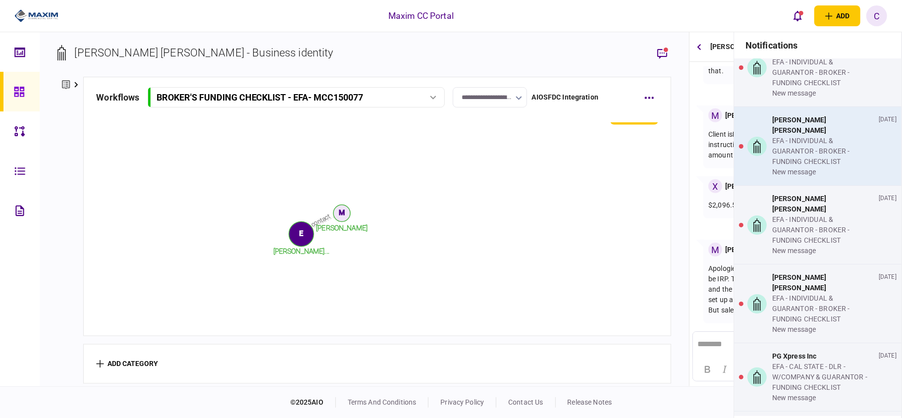
click at [803, 115] on div "[PERSON_NAME] [PERSON_NAME]" at bounding box center [823, 125] width 103 height 21
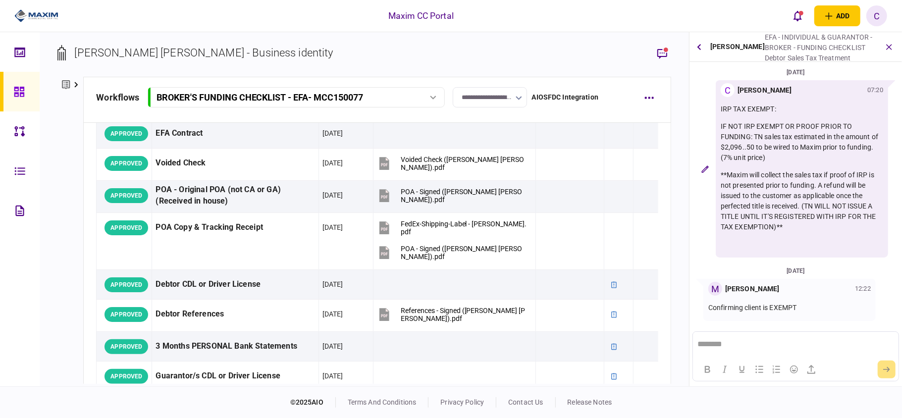
scroll to position [0, 0]
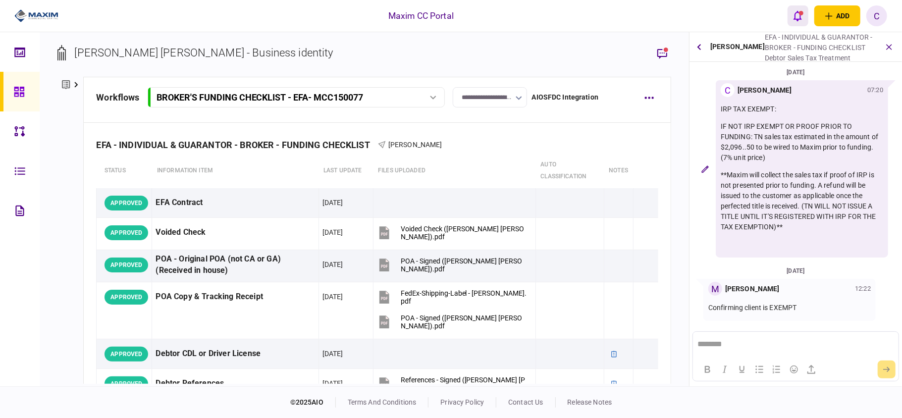
click at [797, 14] on icon "open notifications list" at bounding box center [797, 15] width 8 height 11
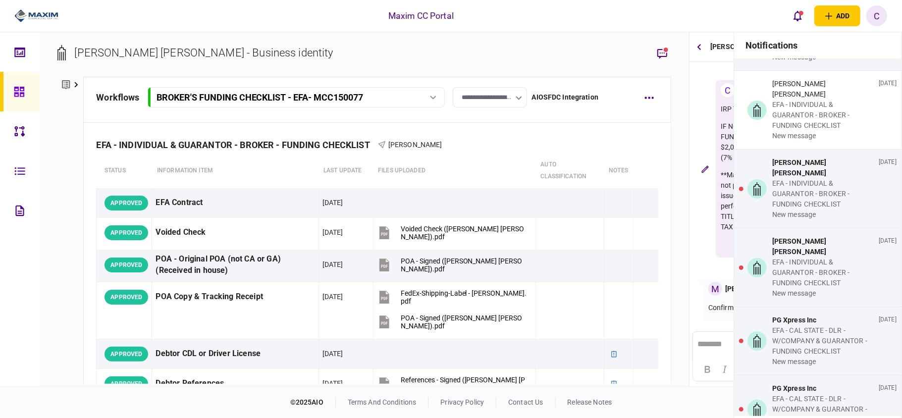
scroll to position [792, 0]
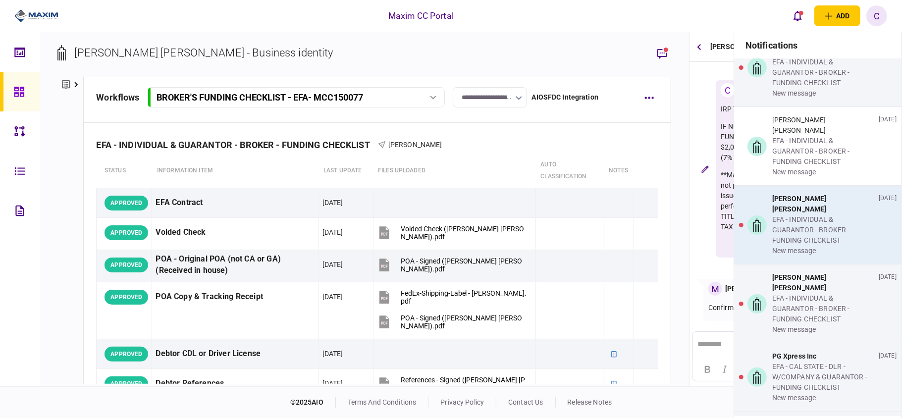
click at [806, 214] on div "EFA - INDIVIDUAL & GUARANTOR - BROKER - FUNDING CHECKLIST" at bounding box center [823, 229] width 103 height 31
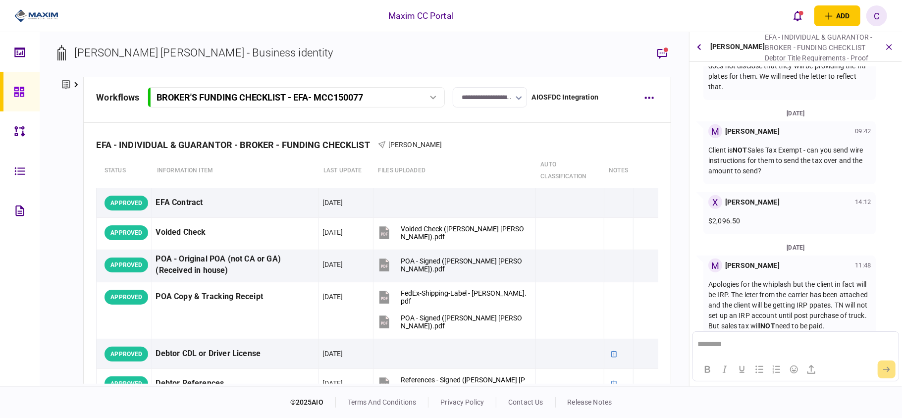
scroll to position [386, 0]
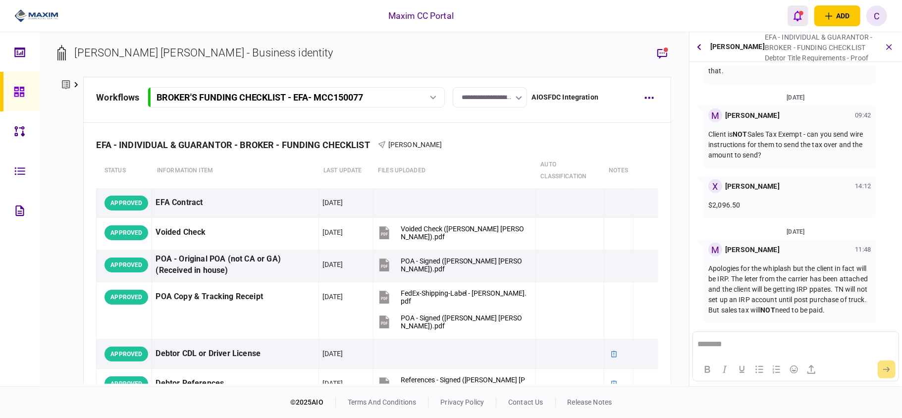
click at [804, 14] on button "open notifications list" at bounding box center [798, 15] width 21 height 21
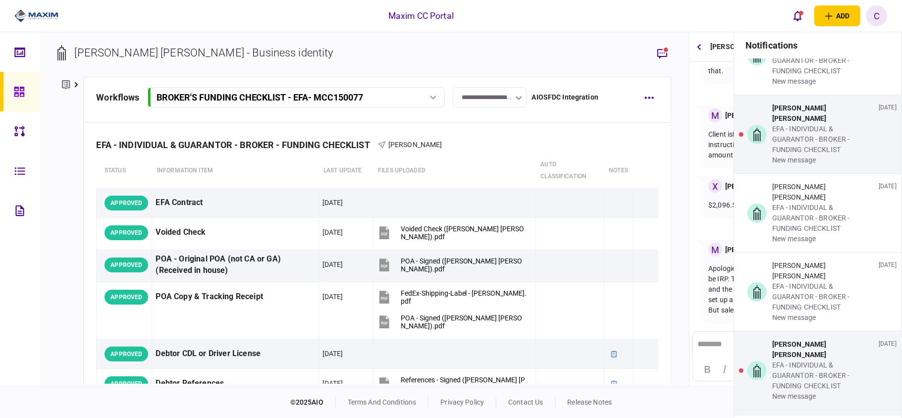
scroll to position [726, 0]
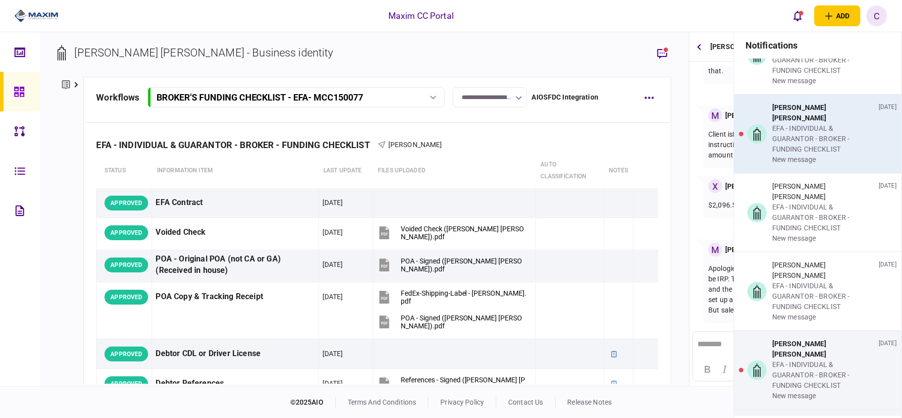
click at [810, 135] on div "EFA - INDIVIDUAL & GUARANTOR - BROKER - FUNDING CHECKLIST" at bounding box center [823, 138] width 103 height 31
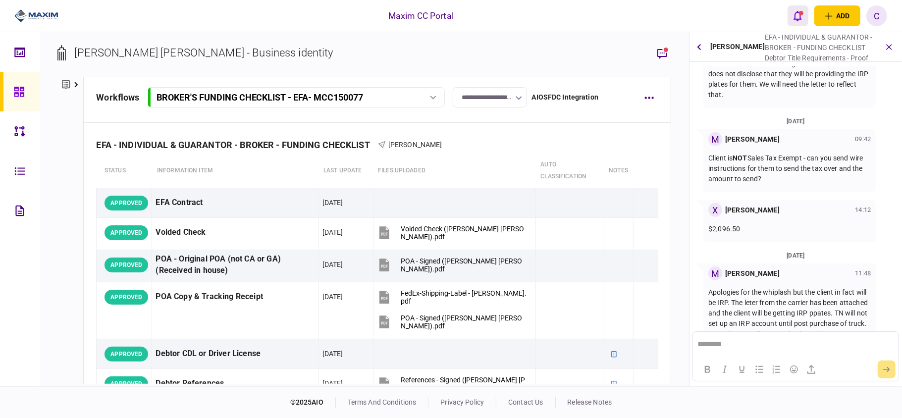
scroll to position [386, 0]
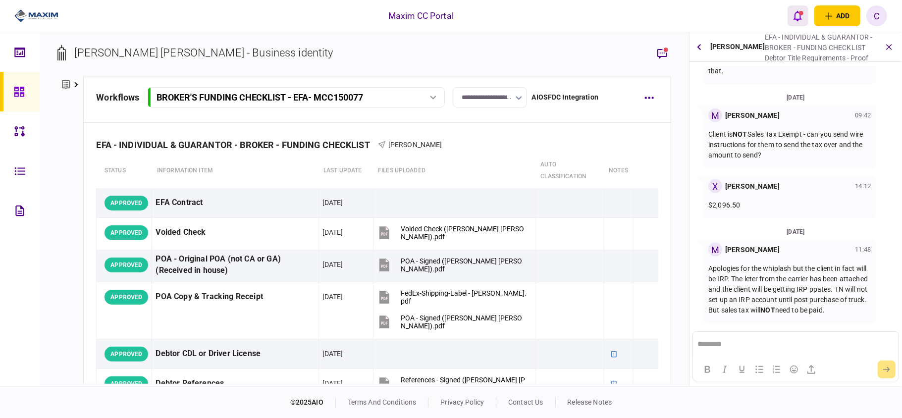
click at [797, 18] on icon "open notifications list" at bounding box center [797, 16] width 8 height 10
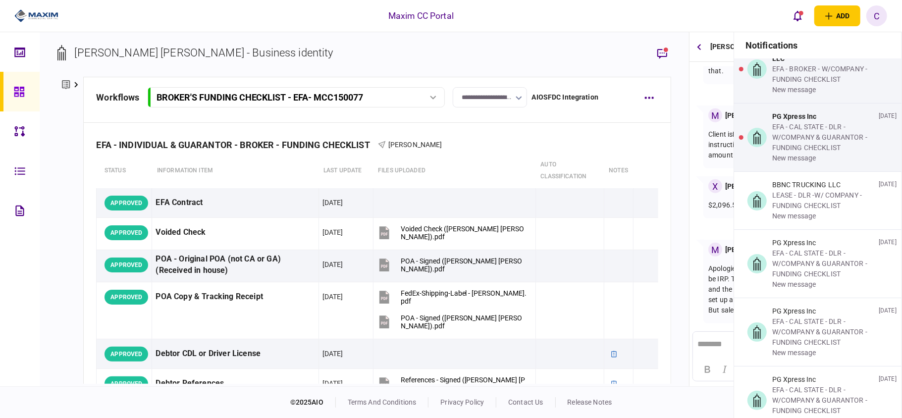
scroll to position [1915, 0]
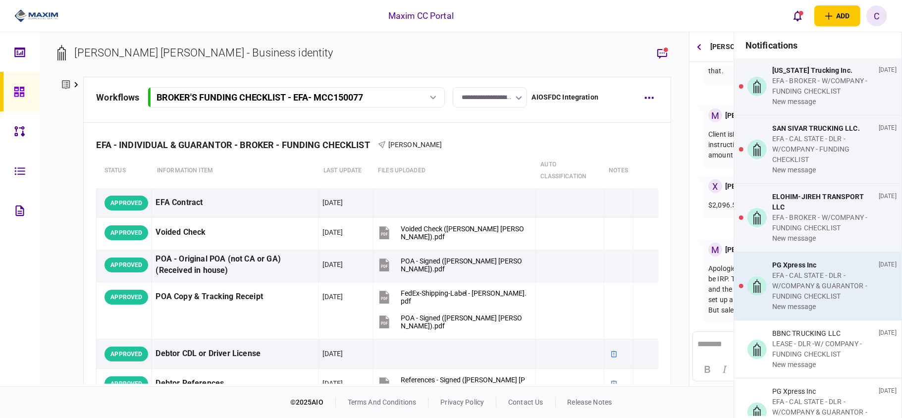
click at [788, 270] on div "EFA - CAL STATE - DLR - W/COMPANY & GUARANTOR - FUNDING CHECKLIST" at bounding box center [823, 285] width 103 height 31
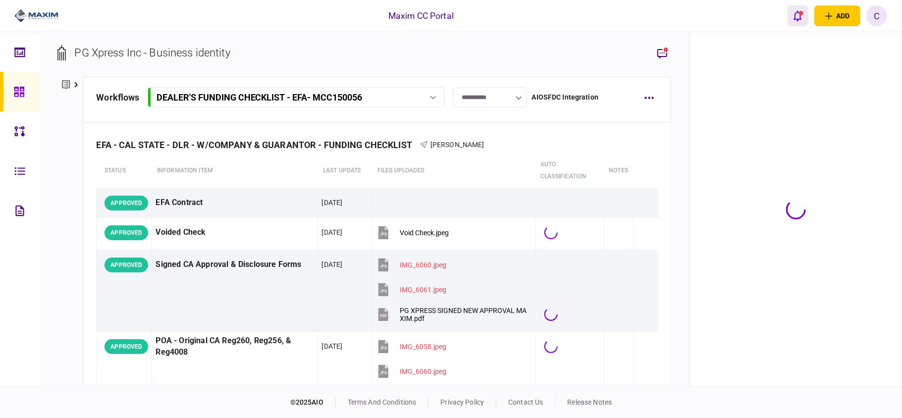
click at [797, 16] on icon "open notifications list" at bounding box center [797, 15] width 8 height 11
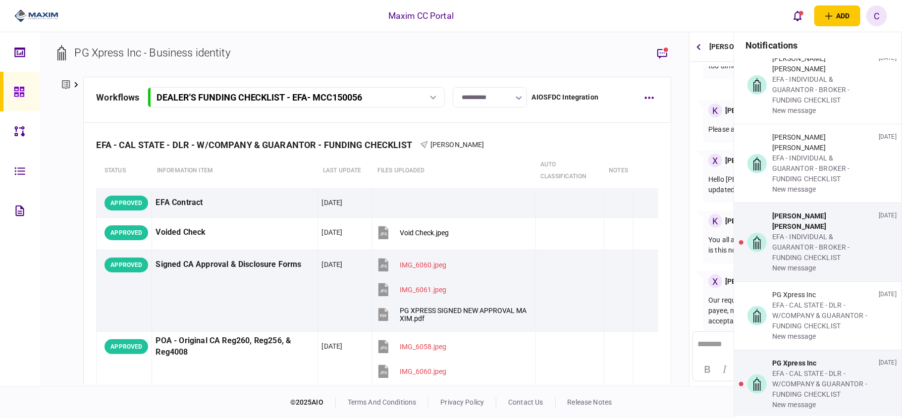
scroll to position [858, 0]
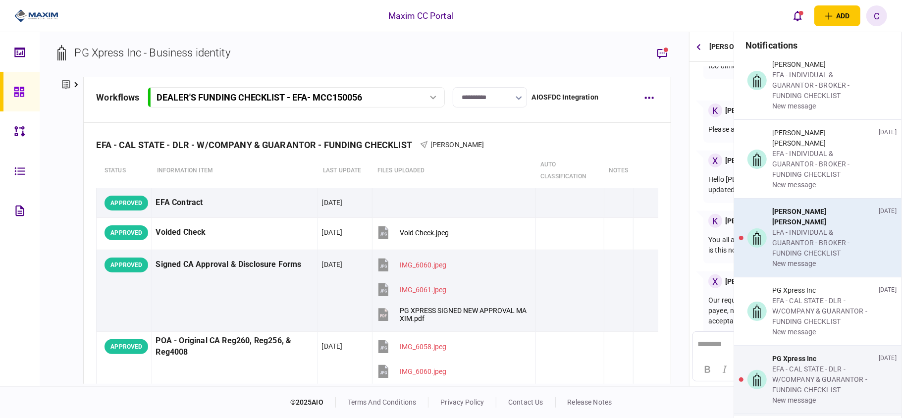
click at [812, 227] on div "EFA - INDIVIDUAL & GUARANTOR - BROKER - FUNDING CHECKLIST" at bounding box center [823, 242] width 103 height 31
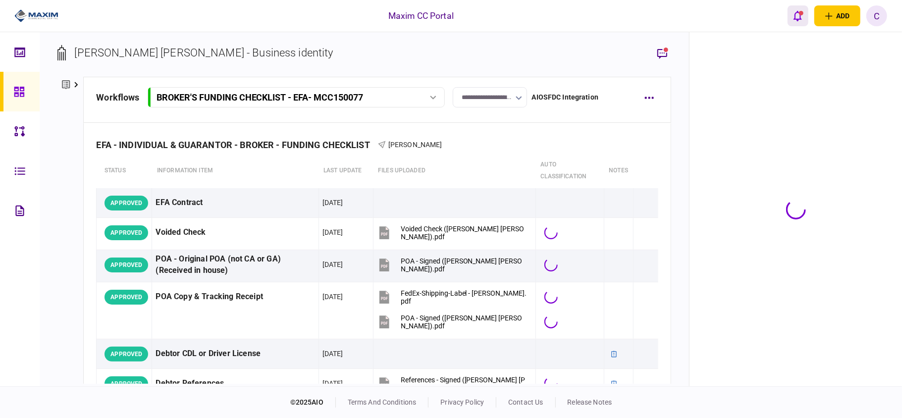
click at [799, 18] on icon "open notifications list" at bounding box center [797, 15] width 8 height 11
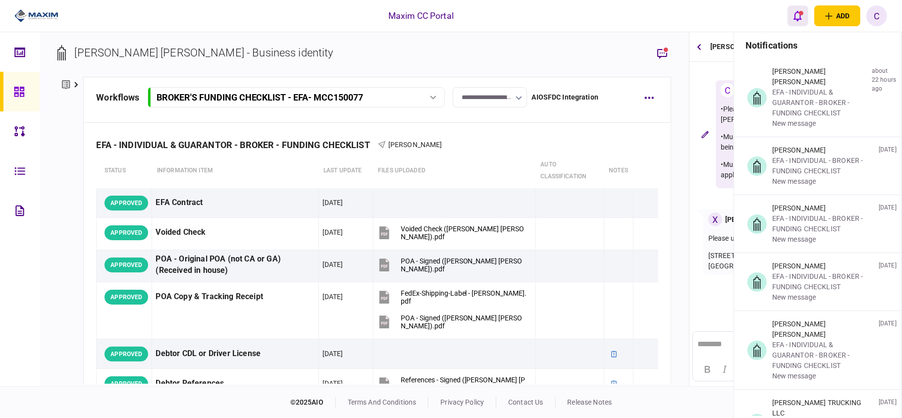
click at [800, 10] on icon "open notifications list" at bounding box center [797, 15] width 8 height 11
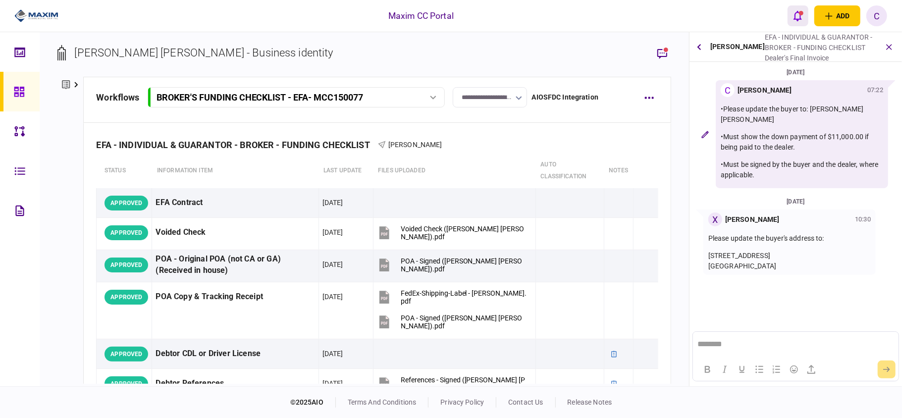
click at [799, 11] on div "open notifications list" at bounding box center [801, 13] width 4 height 4
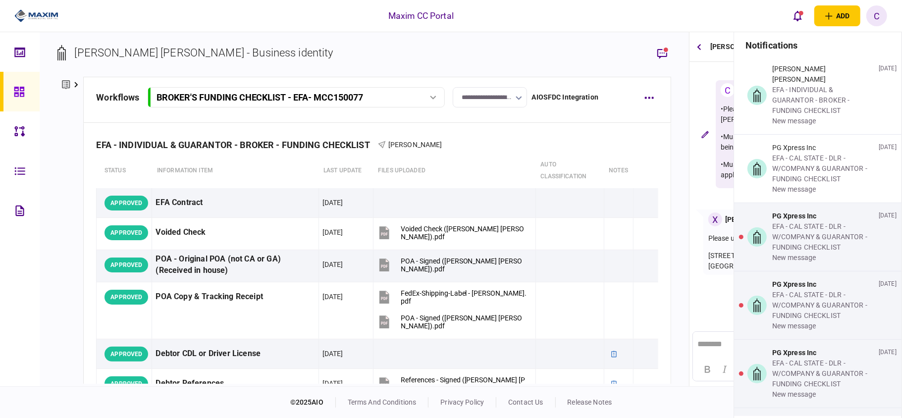
scroll to position [991, 0]
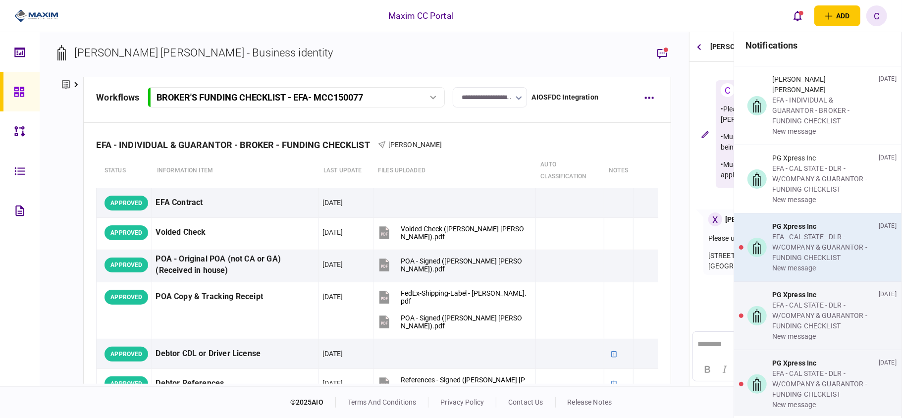
click at [828, 232] on div "EFA - CAL STATE - DLR - W/COMPANY & GUARANTOR - FUNDING CHECKLIST" at bounding box center [823, 247] width 103 height 31
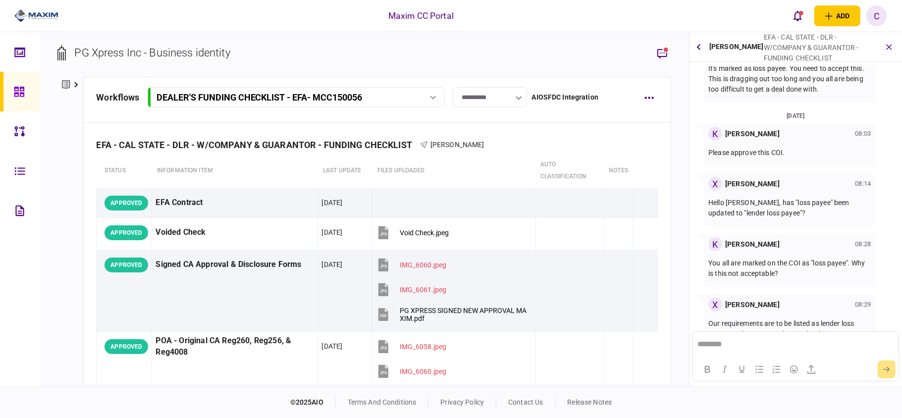
scroll to position [216, 0]
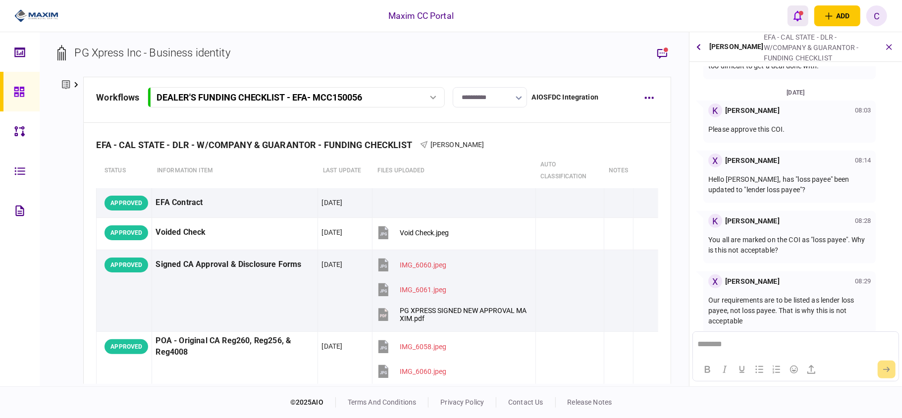
click at [797, 10] on icon "open notifications list" at bounding box center [797, 15] width 8 height 11
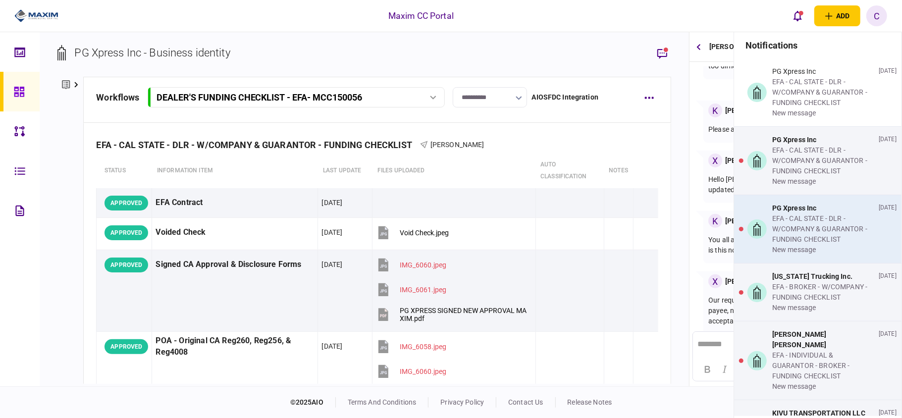
scroll to position [1122, 0]
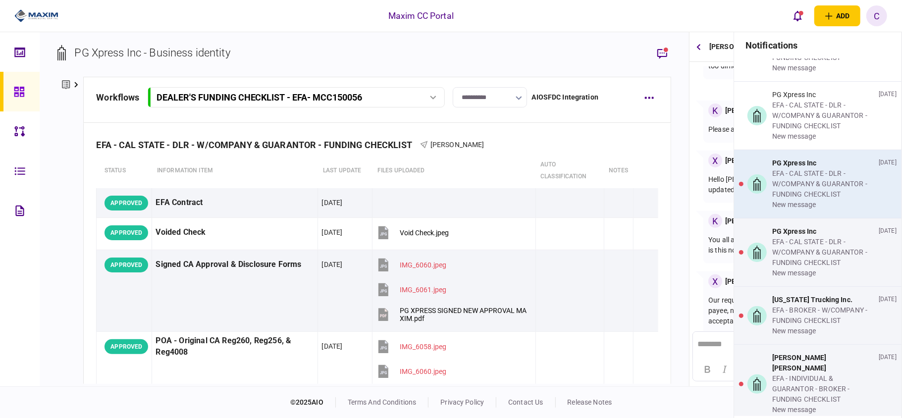
click at [806, 180] on div "EFA - CAL STATE - DLR - W/COMPANY & GUARANTOR - FUNDING CHECKLIST" at bounding box center [823, 183] width 103 height 31
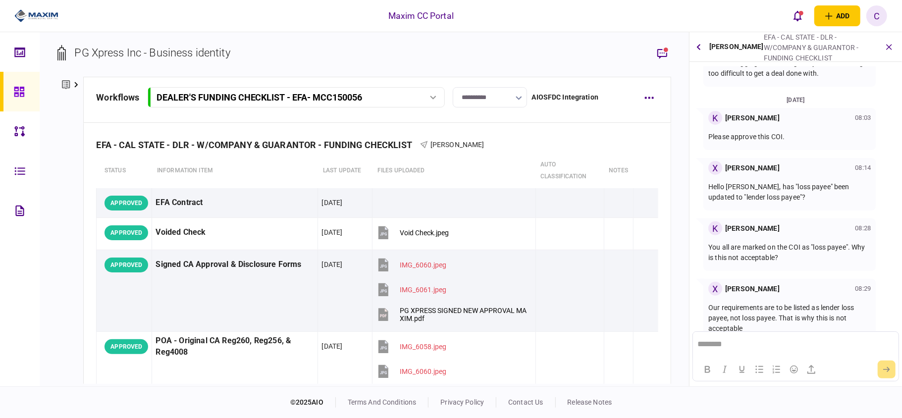
scroll to position [216, 0]
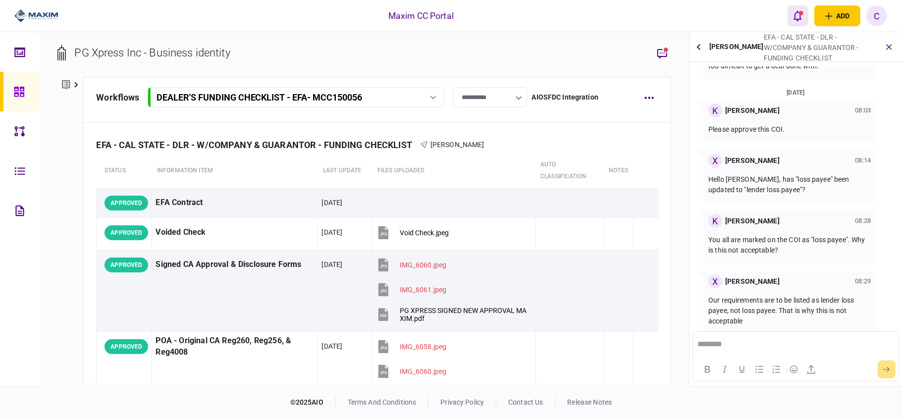
click at [794, 18] on icon "open notifications list" at bounding box center [797, 15] width 8 height 11
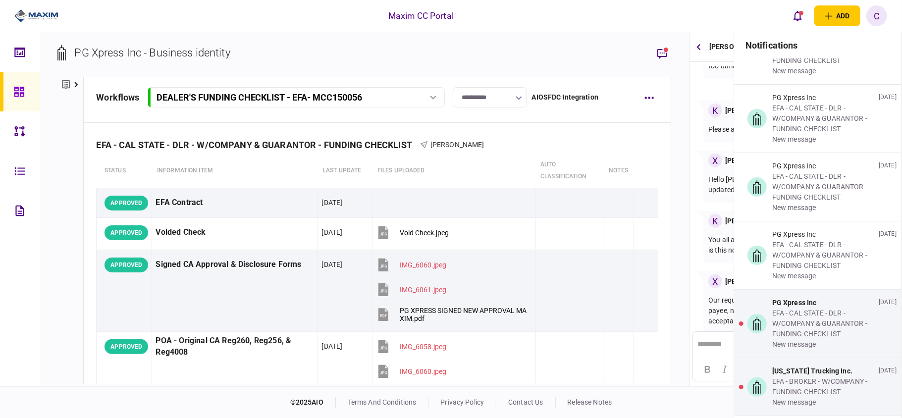
scroll to position [1122, 0]
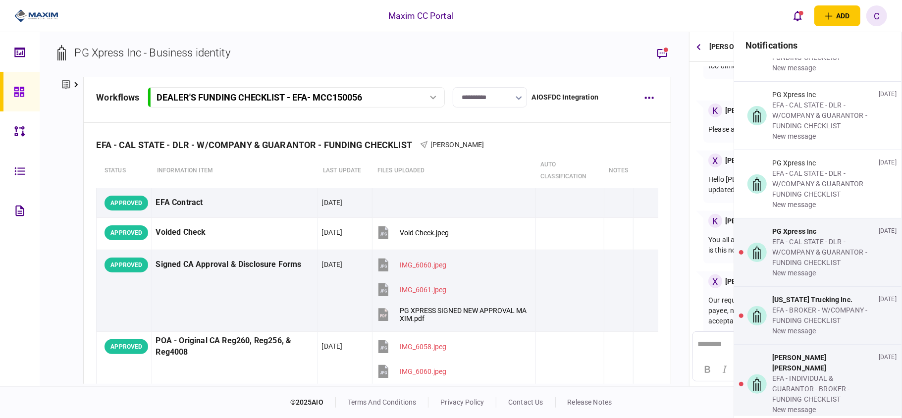
click at [833, 237] on div "EFA - CAL STATE - DLR - W/COMPANY & GUARANTOR - FUNDING CHECKLIST" at bounding box center [823, 252] width 103 height 31
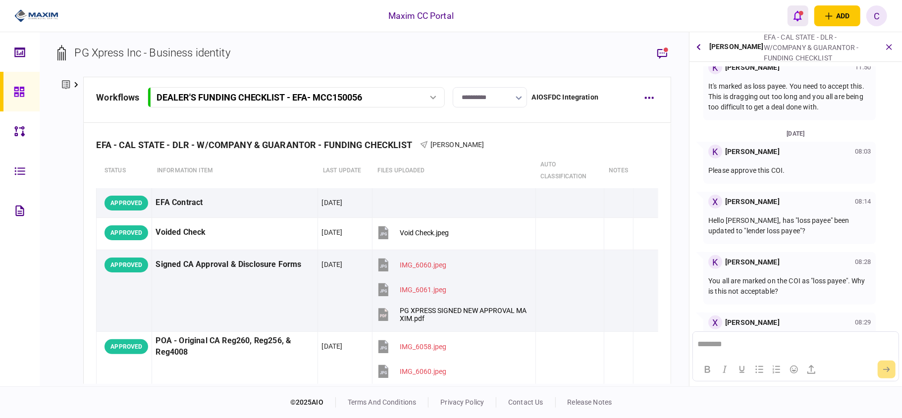
scroll to position [216, 0]
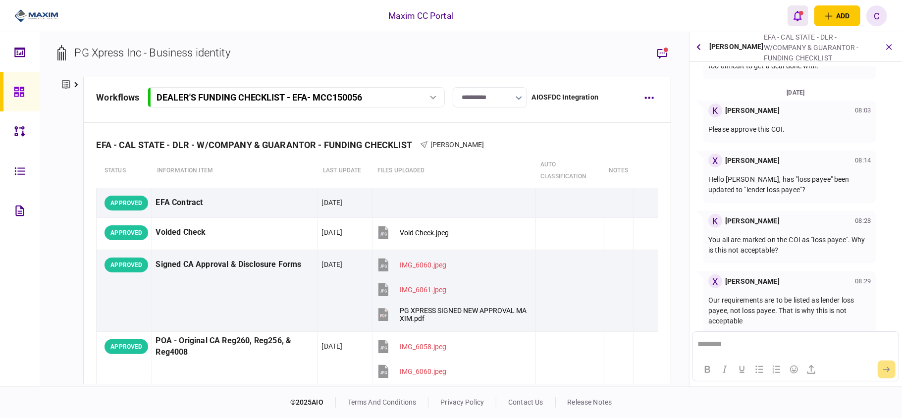
click at [800, 13] on div "open notifications list" at bounding box center [801, 13] width 4 height 4
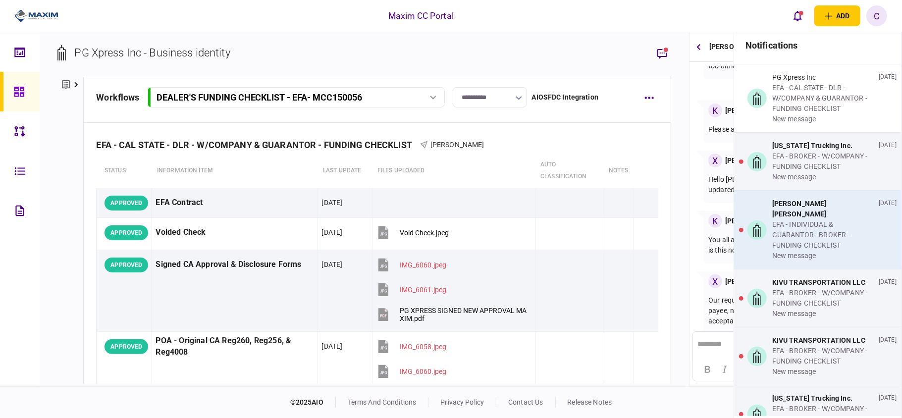
scroll to position [1255, 0]
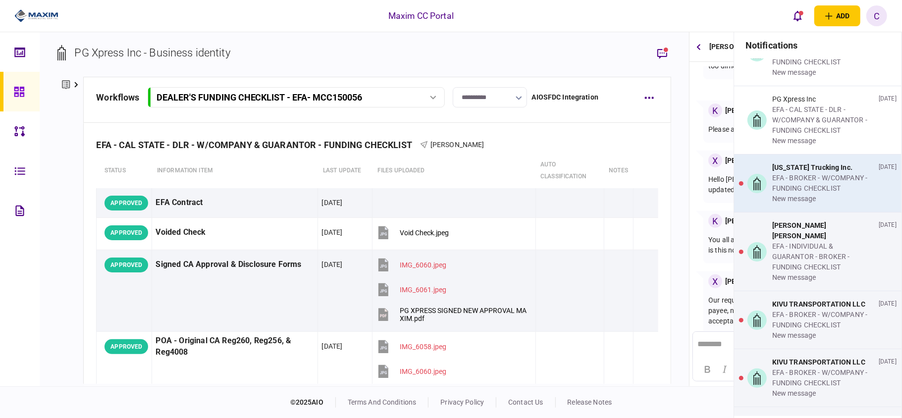
click at [807, 194] on div "new message" at bounding box center [823, 199] width 103 height 10
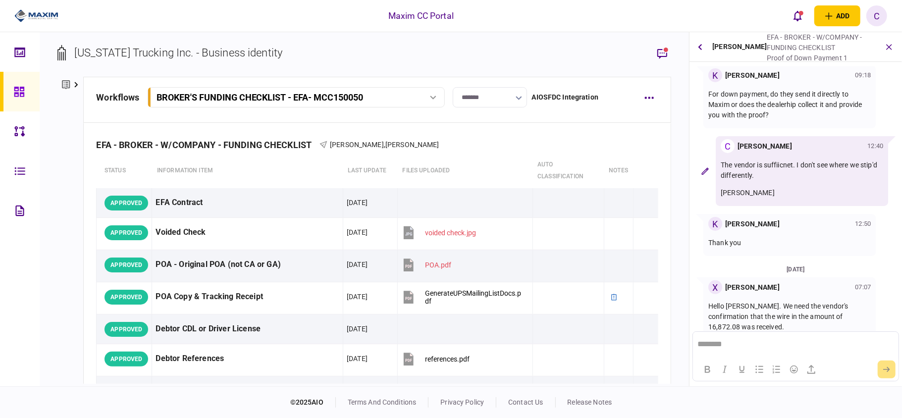
scroll to position [152, 0]
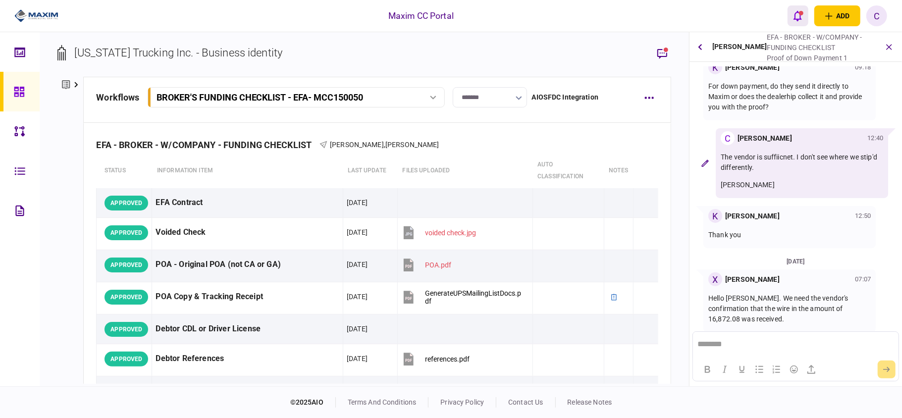
click at [798, 14] on icon "open notifications list" at bounding box center [797, 15] width 8 height 11
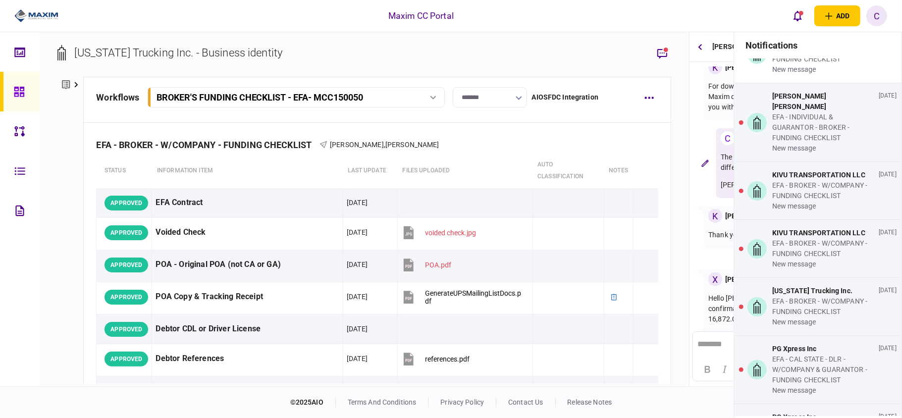
scroll to position [1387, 0]
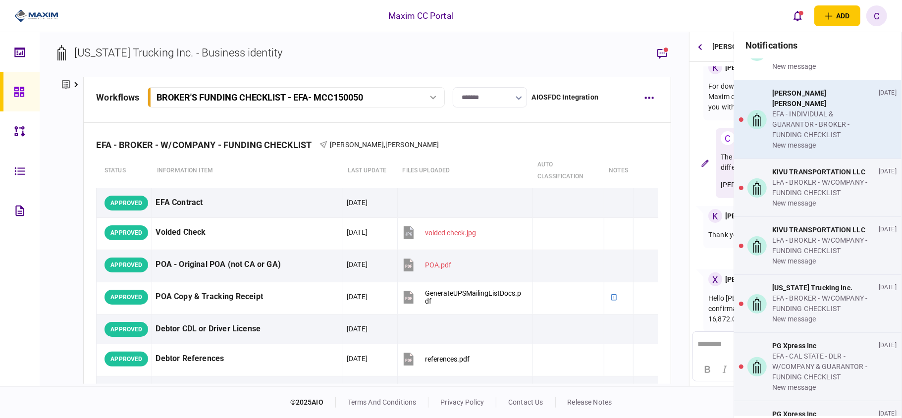
click at [802, 88] on div "[PERSON_NAME] [PERSON_NAME]" at bounding box center [823, 98] width 103 height 21
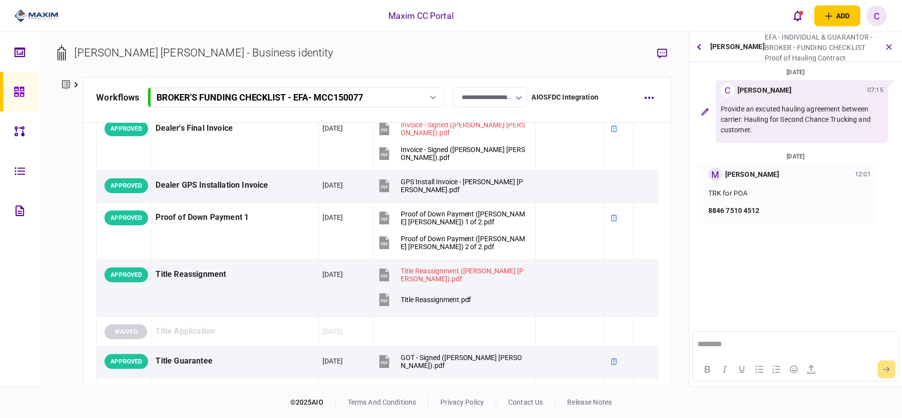
scroll to position [688, 0]
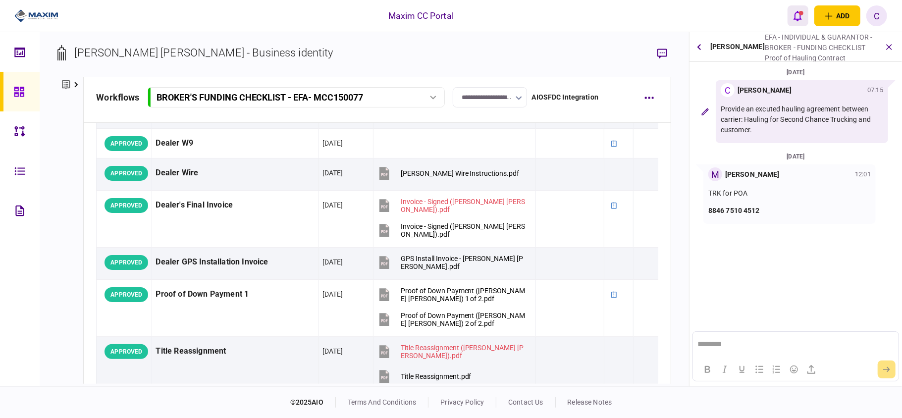
click at [801, 16] on icon "open notifications list" at bounding box center [797, 15] width 8 height 11
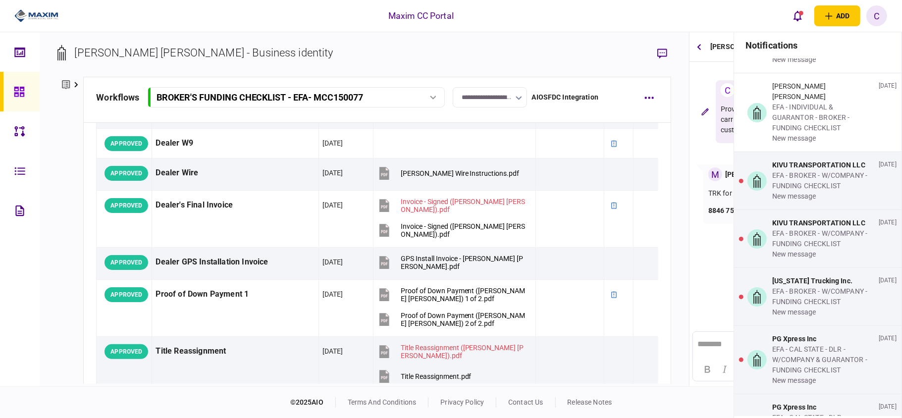
scroll to position [1453, 0]
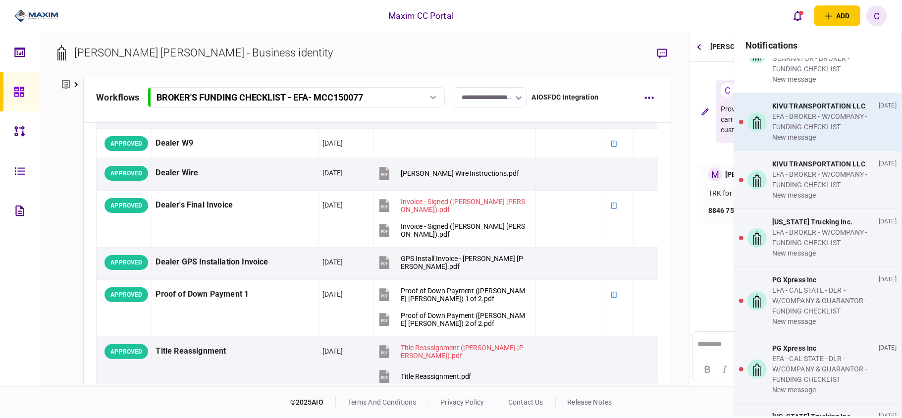
click at [804, 111] on div "EFA - BROKER - W/COMPANY - FUNDING CHECKLIST" at bounding box center [823, 121] width 103 height 21
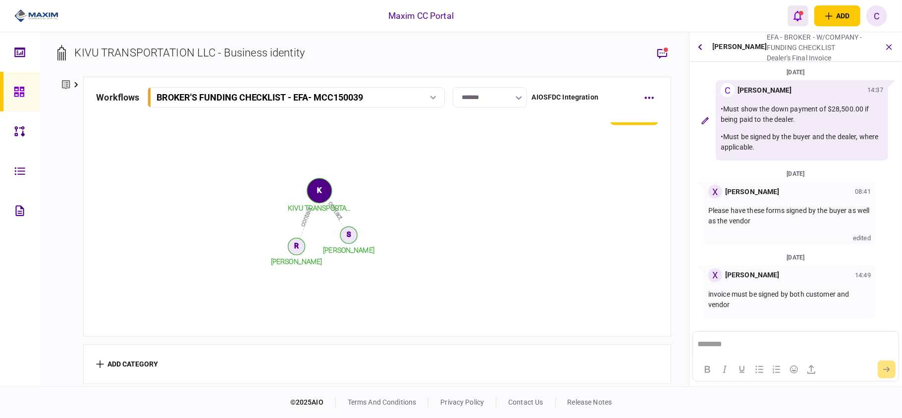
click at [794, 13] on icon "open notifications list" at bounding box center [797, 15] width 8 height 11
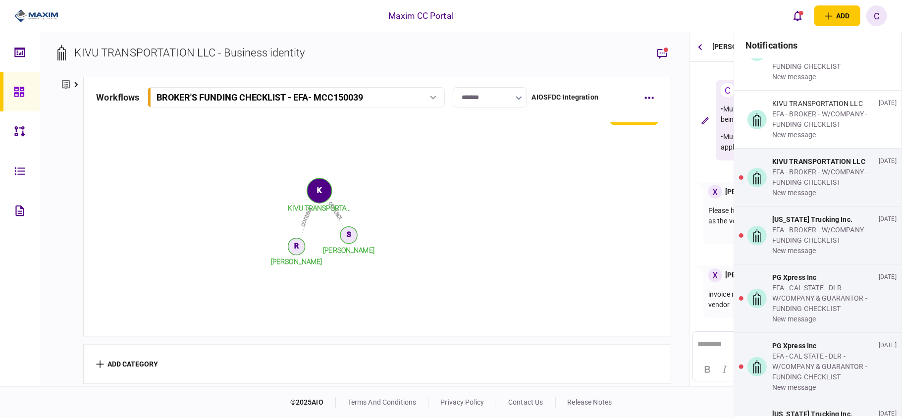
scroll to position [1519, 0]
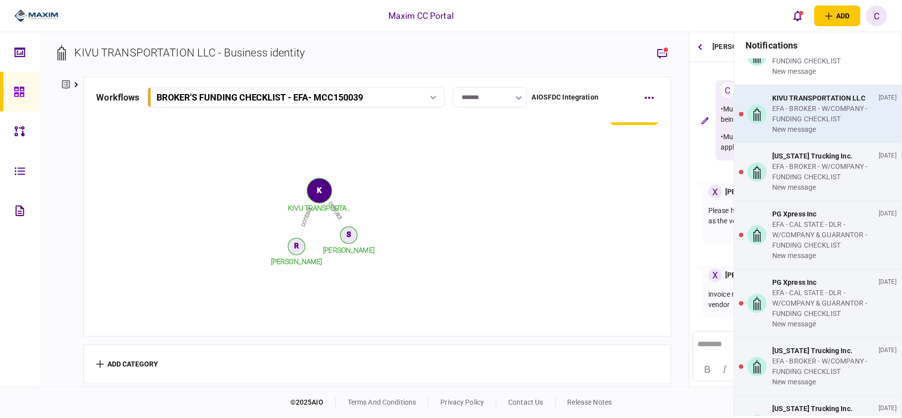
click at [818, 104] on div "EFA - BROKER - W/COMPANY - FUNDING CHECKLIST" at bounding box center [823, 114] width 103 height 21
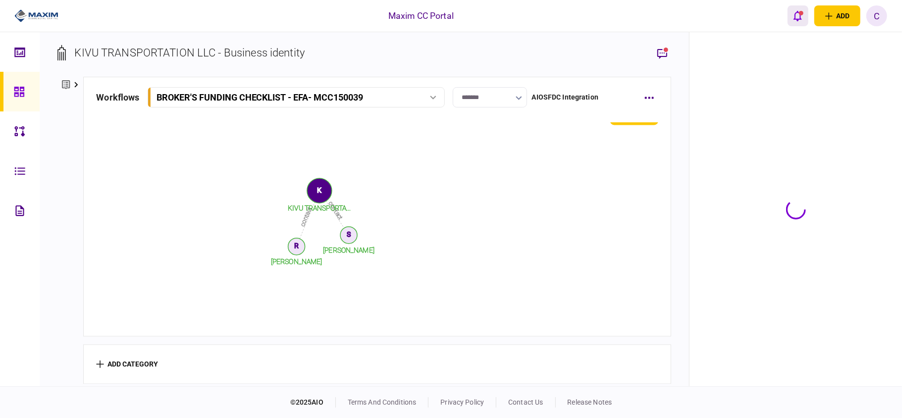
click at [799, 18] on icon "open notifications list" at bounding box center [797, 16] width 8 height 10
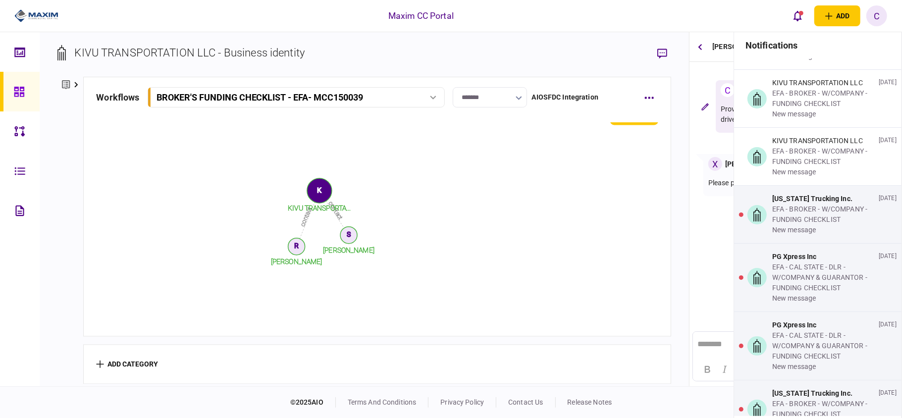
scroll to position [1585, 0]
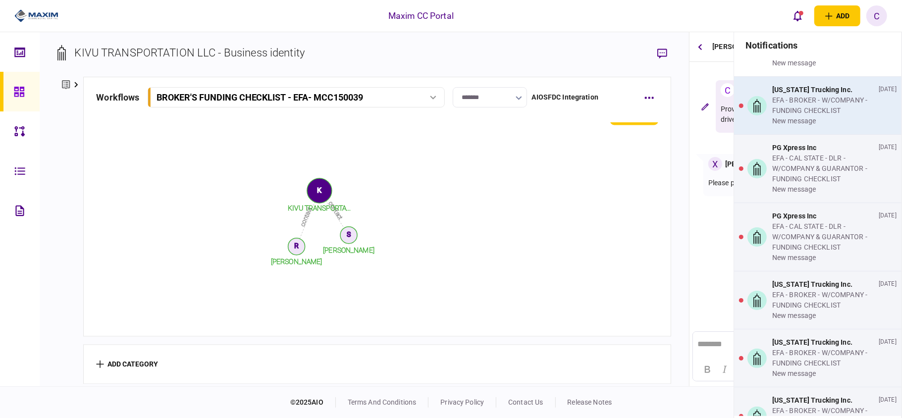
click at [829, 95] on div "EFA - BROKER - W/COMPANY - FUNDING CHECKLIST" at bounding box center [823, 105] width 103 height 21
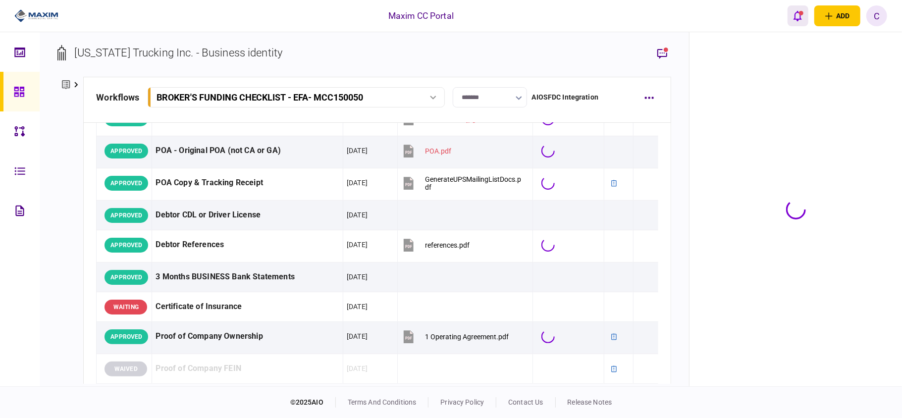
scroll to position [1420, 0]
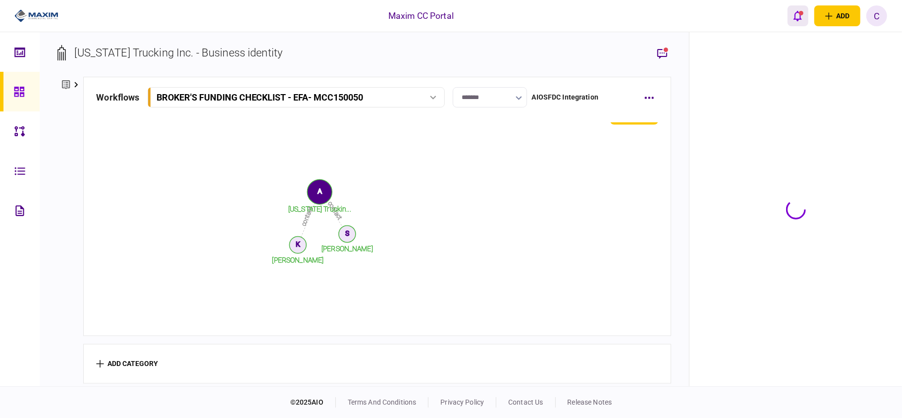
click at [797, 14] on icon "open notifications list" at bounding box center [797, 15] width 8 height 11
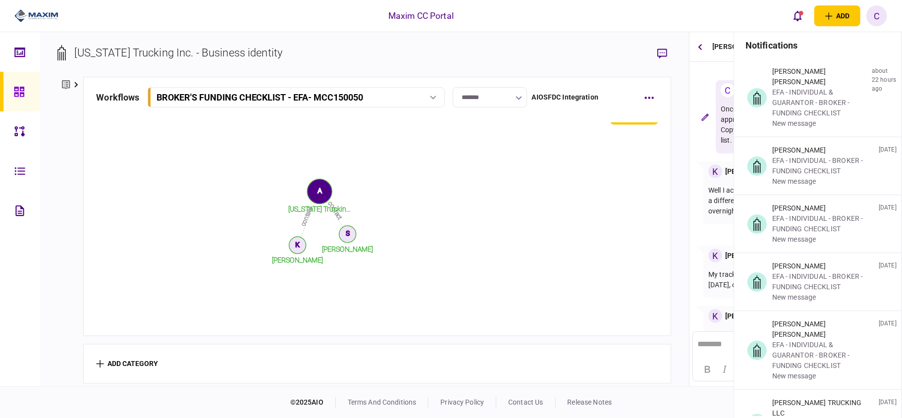
scroll to position [224, 0]
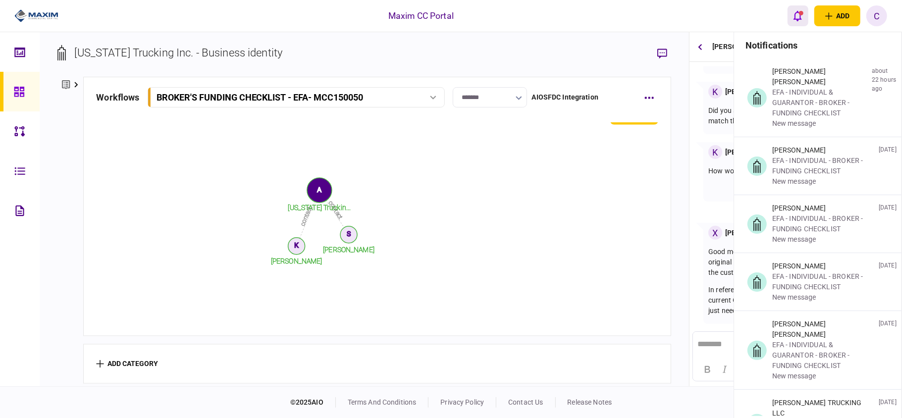
click at [795, 10] on icon "open notifications list" at bounding box center [797, 15] width 8 height 11
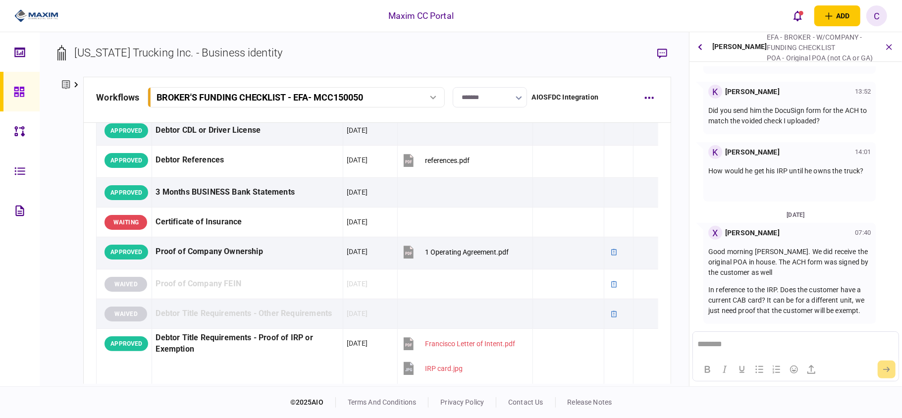
scroll to position [198, 0]
click at [797, 12] on icon "open notifications list" at bounding box center [797, 16] width 8 height 10
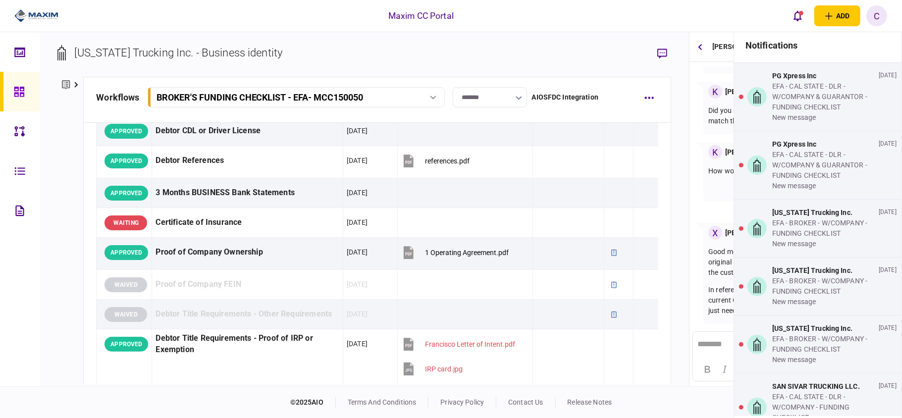
scroll to position [1783, 0]
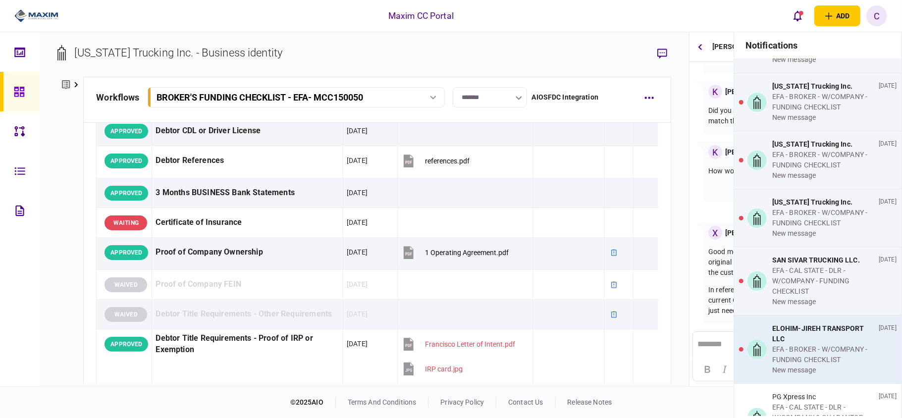
click at [828, 325] on div "ELOHIM-JIREH TRANSPORT LLC" at bounding box center [823, 333] width 103 height 21
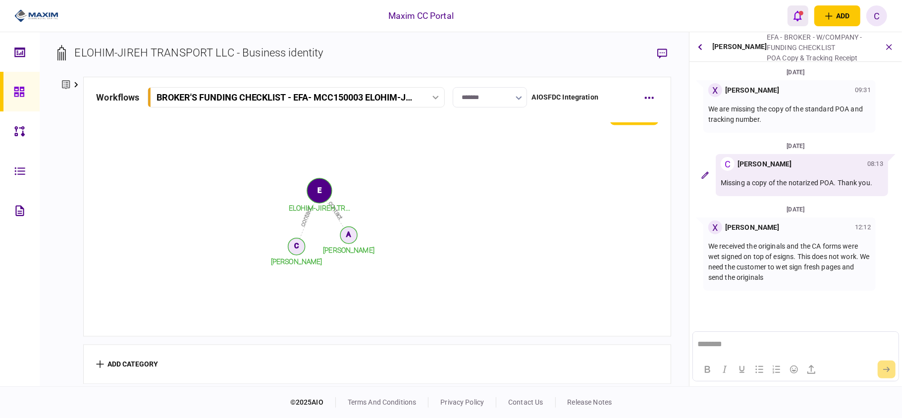
click at [799, 19] on icon "open notifications list" at bounding box center [797, 16] width 8 height 10
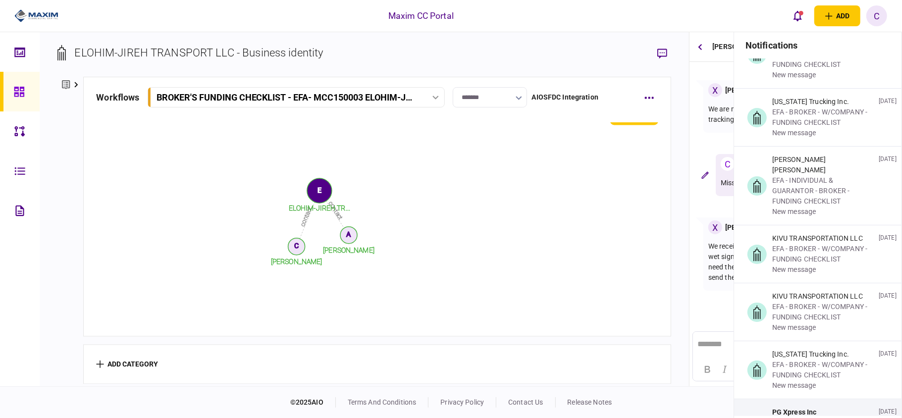
scroll to position [1519, 0]
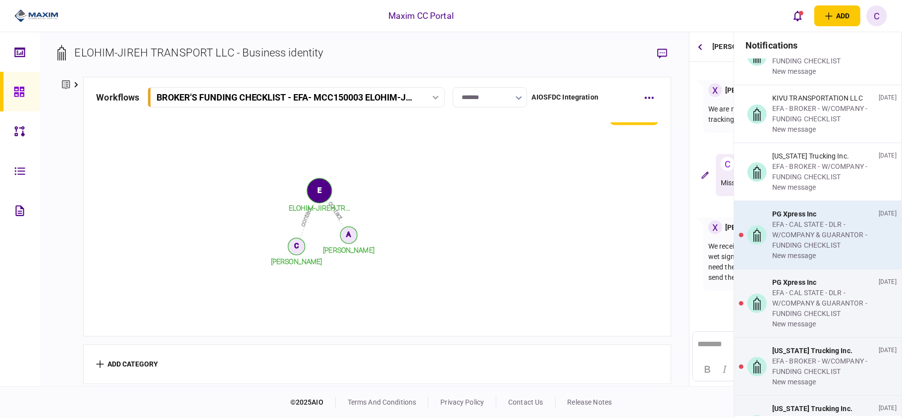
click at [825, 219] on div "EFA - CAL STATE - DLR - W/COMPANY & GUARANTOR - FUNDING CHECKLIST" at bounding box center [823, 234] width 103 height 31
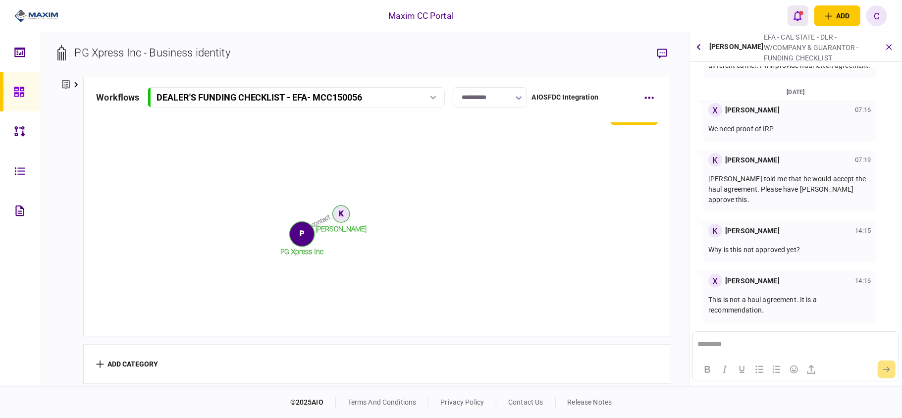
scroll to position [266, 0]
click at [795, 16] on icon "open notifications list" at bounding box center [797, 15] width 8 height 11
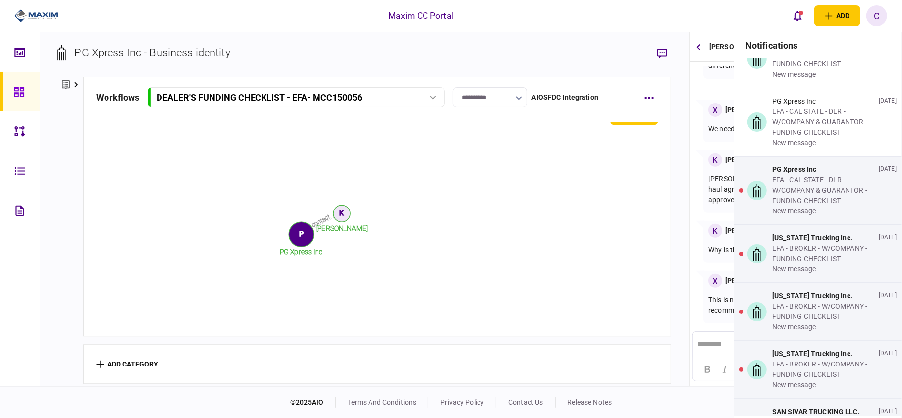
scroll to position [1651, 0]
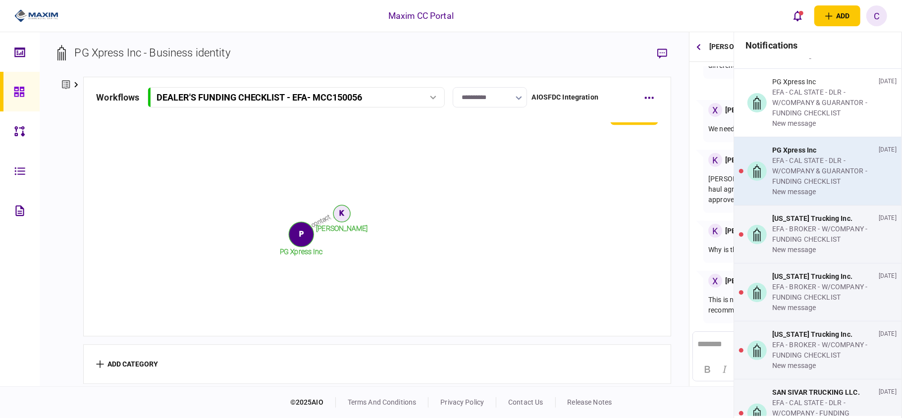
click at [809, 165] on div "EFA - CAL STATE - DLR - W/COMPANY & GUARANTOR - FUNDING CHECKLIST" at bounding box center [823, 171] width 103 height 31
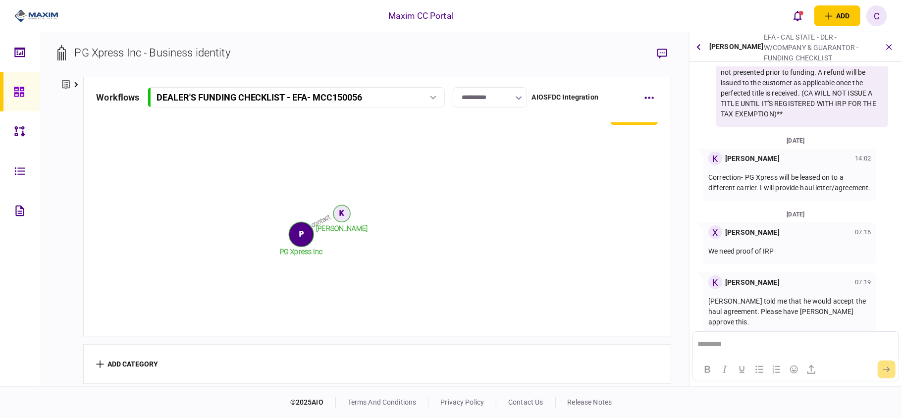
scroll to position [68, 0]
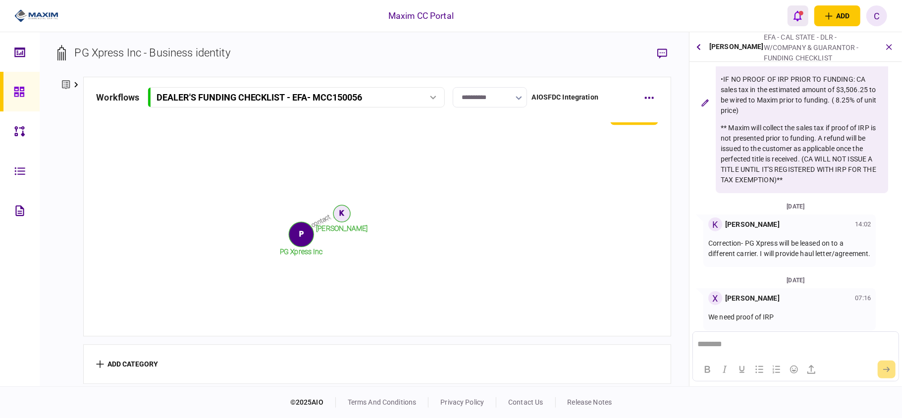
click at [792, 19] on button "open notifications list" at bounding box center [798, 15] width 21 height 21
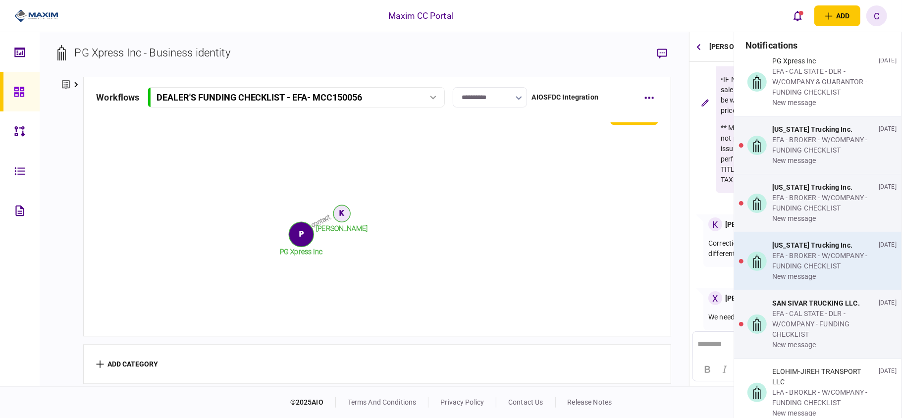
scroll to position [1783, 0]
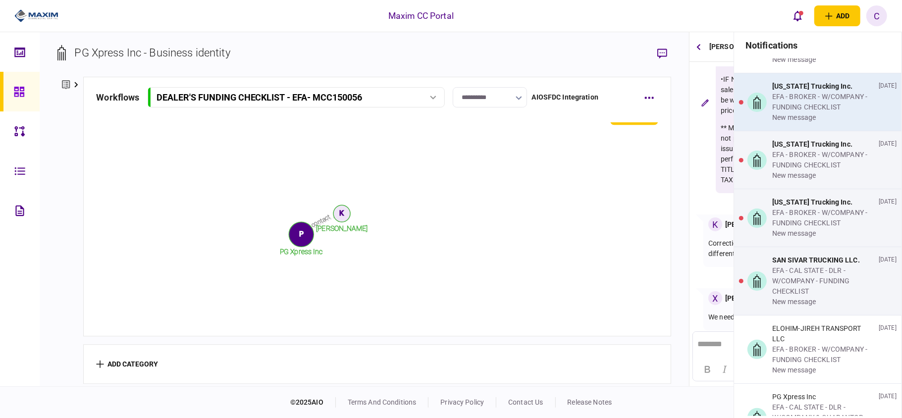
click at [800, 92] on div "EFA - BROKER - W/COMPANY - FUNDING CHECKLIST" at bounding box center [823, 102] width 103 height 21
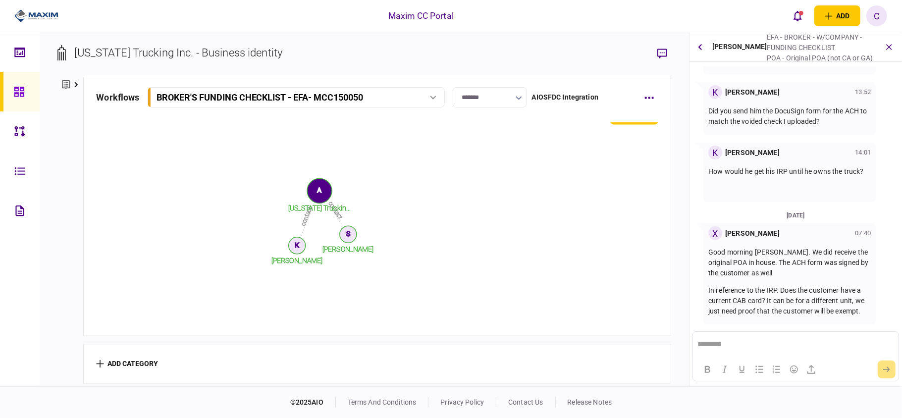
scroll to position [224, 0]
click at [668, 53] on button "button" at bounding box center [662, 54] width 18 height 18
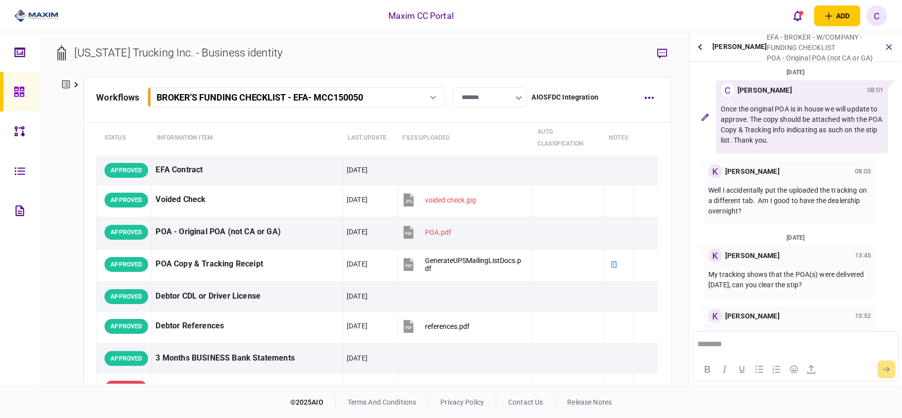
scroll to position [0, 0]
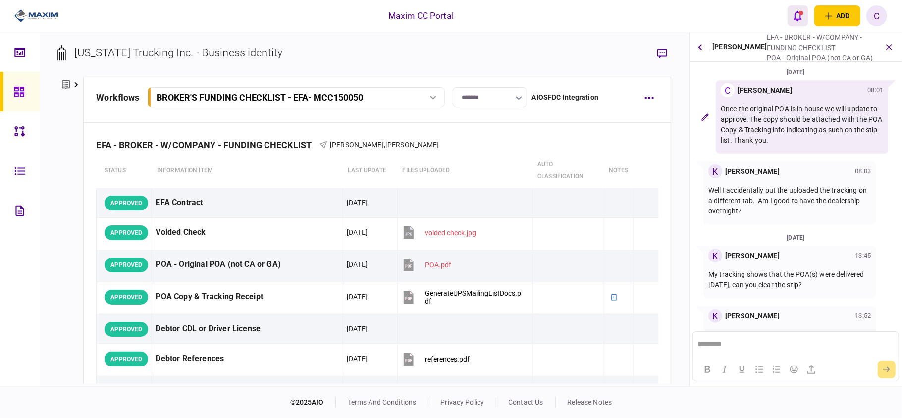
click at [795, 14] on icon "open notifications list" at bounding box center [797, 16] width 8 height 10
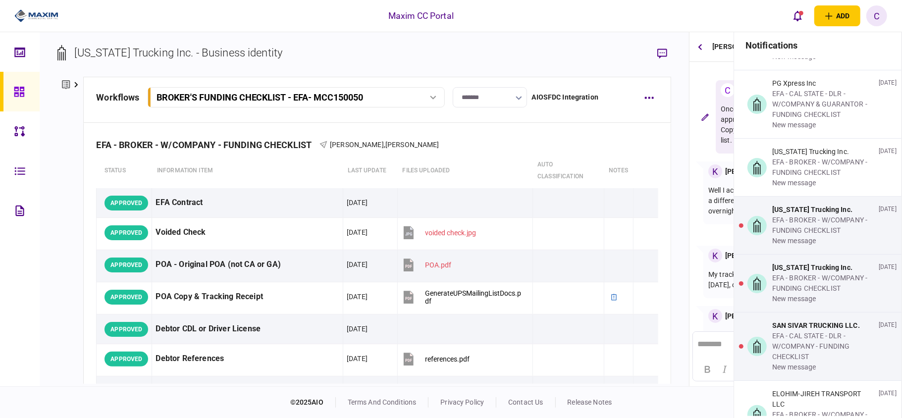
scroll to position [1717, 0]
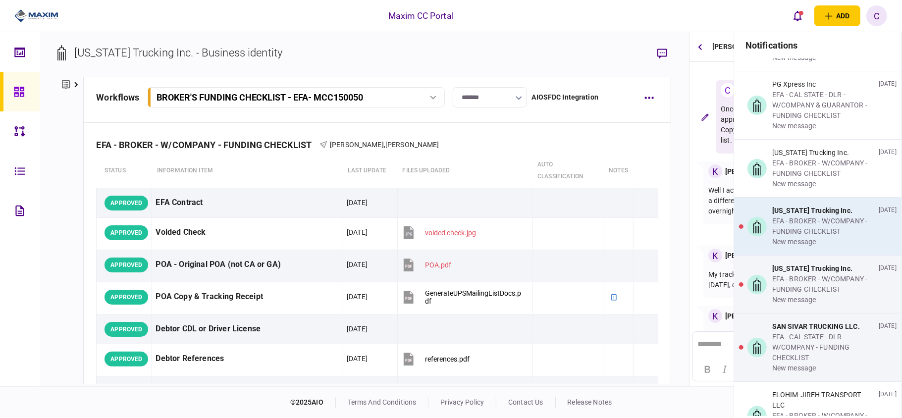
click at [828, 216] on div "EFA - BROKER - W/COMPANY - FUNDING CHECKLIST" at bounding box center [823, 226] width 103 height 21
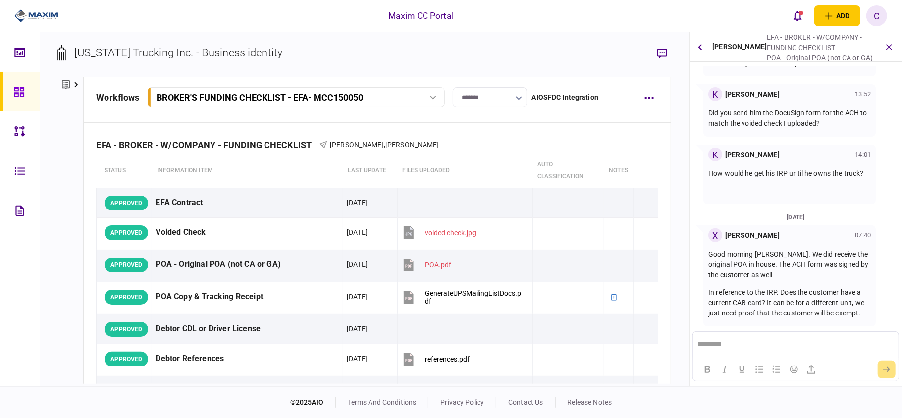
scroll to position [224, 0]
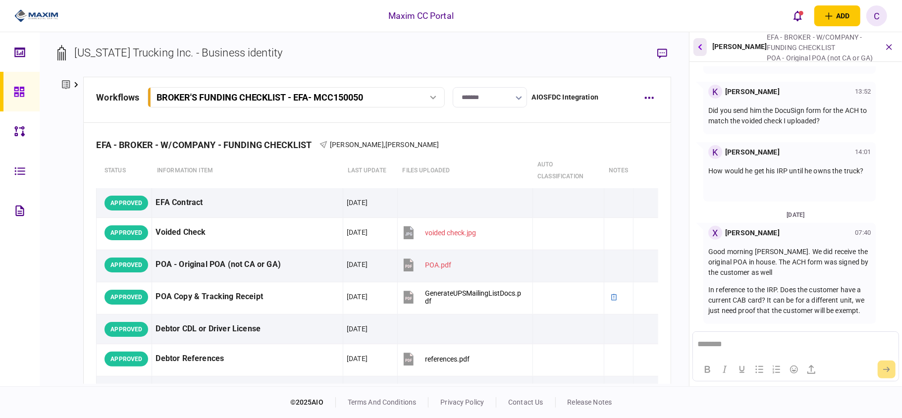
click at [699, 46] on icon "button" at bounding box center [700, 47] width 4 height 6
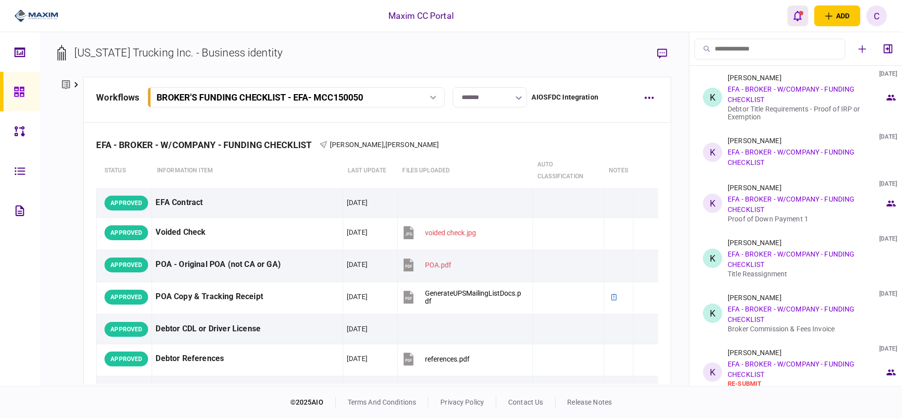
click at [799, 11] on div "open notifications list" at bounding box center [801, 13] width 4 height 4
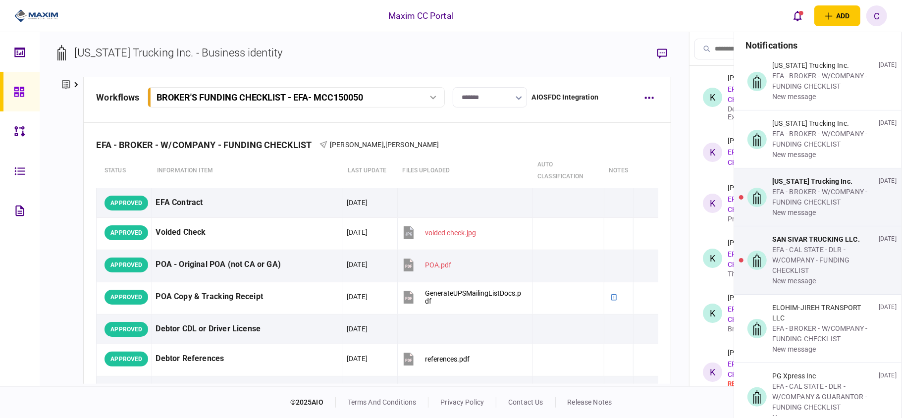
scroll to position [1717, 0]
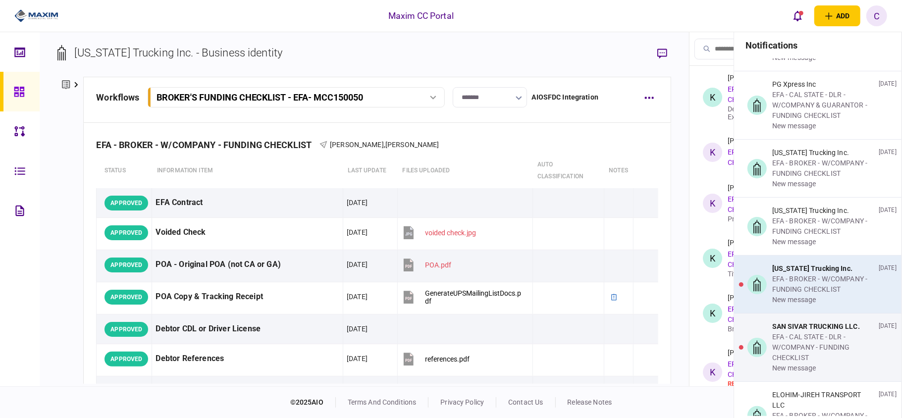
click at [822, 274] on div "EFA - BROKER - W/COMPANY - FUNDING CHECKLIST" at bounding box center [823, 284] width 103 height 21
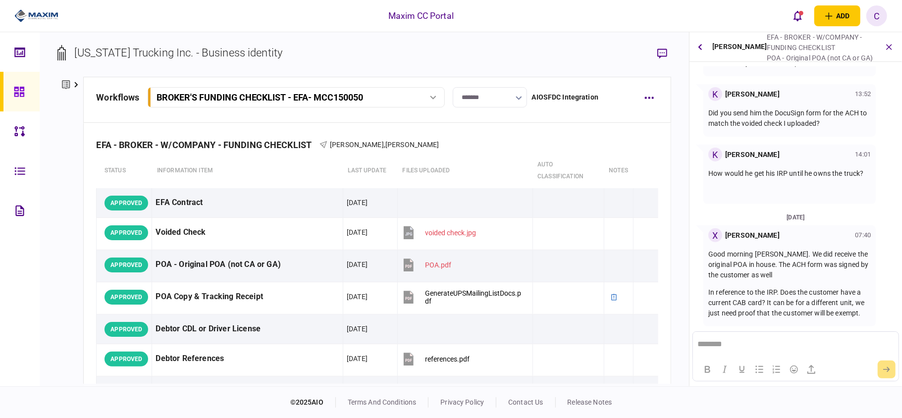
scroll to position [224, 0]
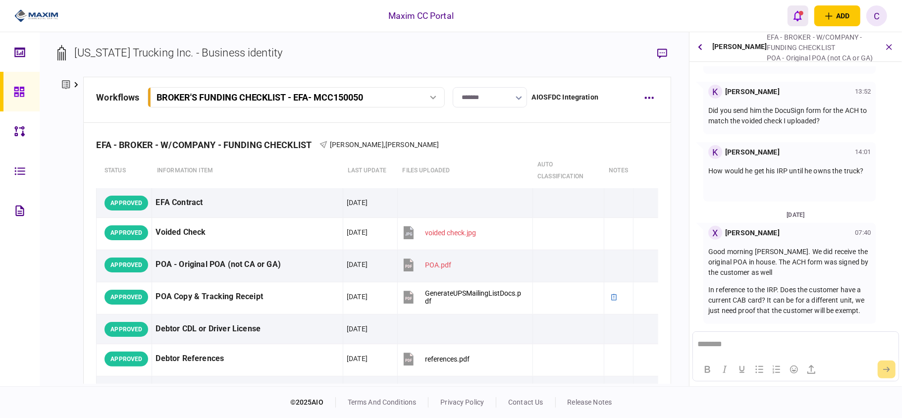
click at [799, 13] on div "open notifications list" at bounding box center [801, 13] width 4 height 4
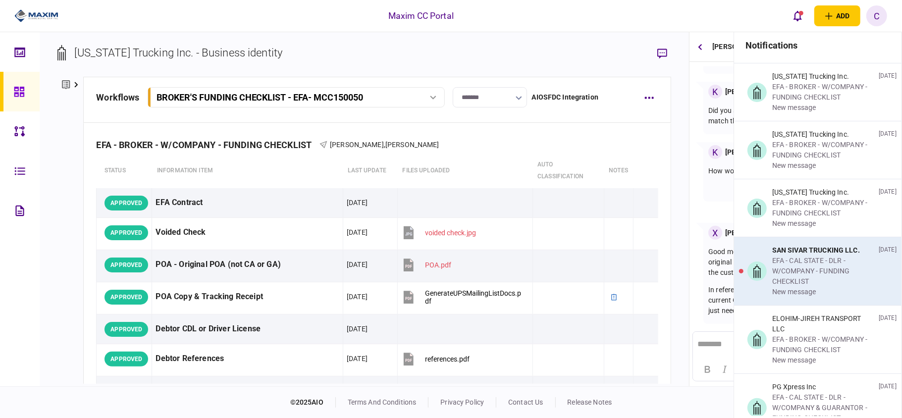
scroll to position [1783, 0]
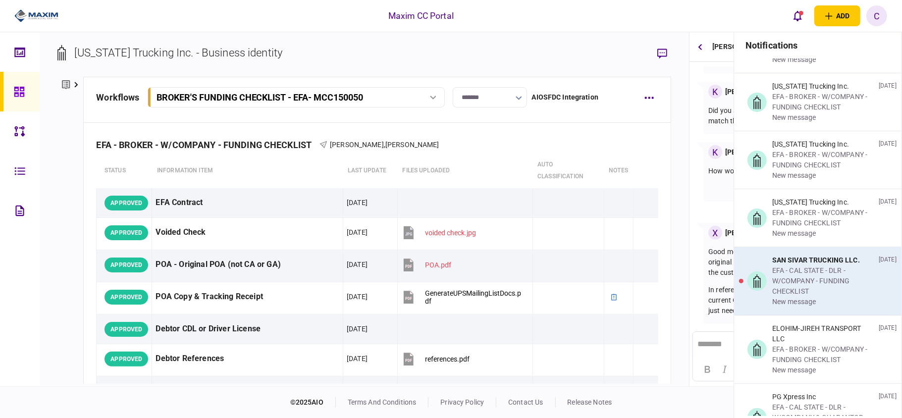
click at [831, 255] on div "SAN SIVAR TRUCKING LLC." at bounding box center [823, 260] width 103 height 10
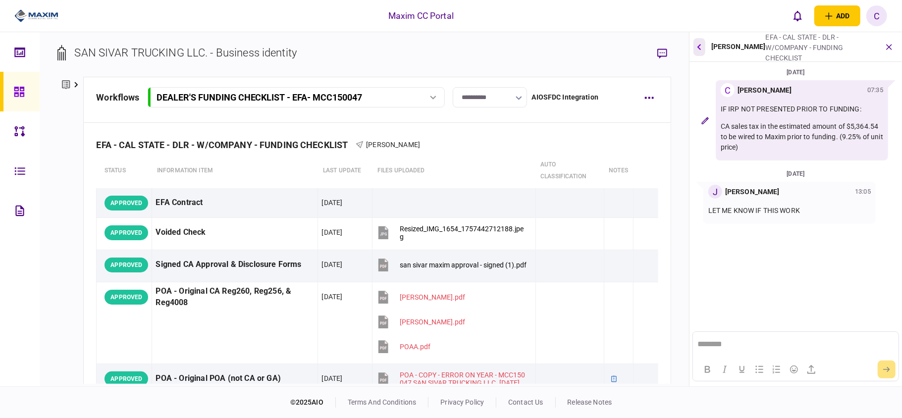
click at [696, 46] on button "button" at bounding box center [699, 47] width 12 height 18
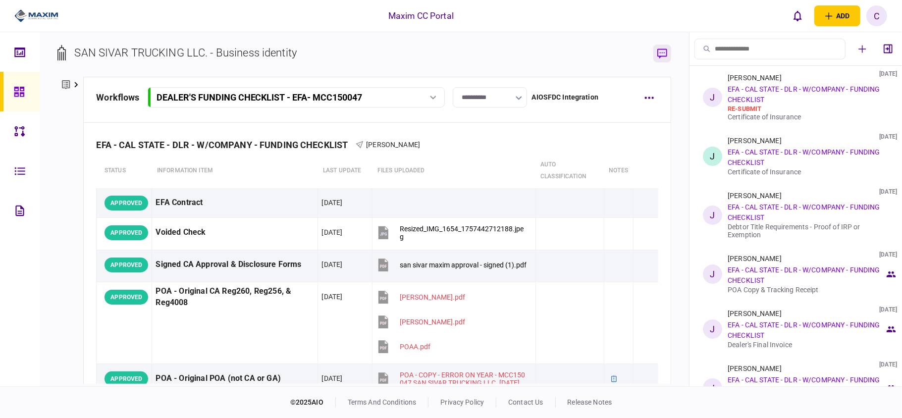
click at [667, 51] on icon "button" at bounding box center [662, 54] width 10 height 10
